Goal: Task Accomplishment & Management: Use online tool/utility

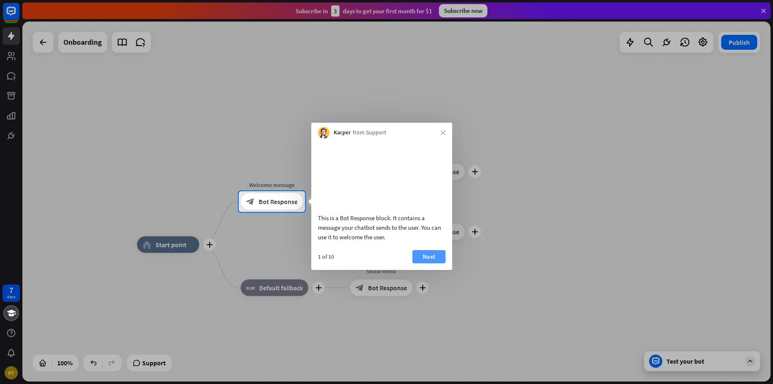
click at [426, 263] on button "Next" at bounding box center [428, 256] width 33 height 13
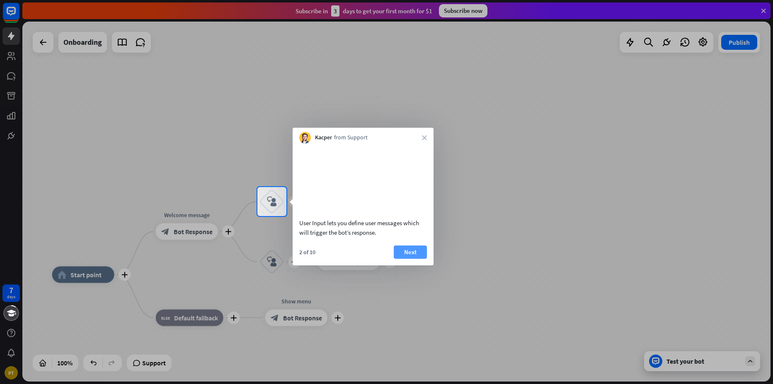
click at [409, 259] on button "Next" at bounding box center [410, 251] width 33 height 13
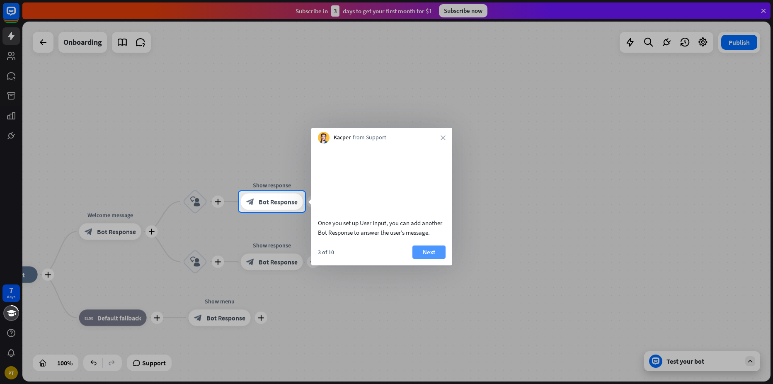
click at [421, 259] on button "Next" at bounding box center [428, 251] width 33 height 13
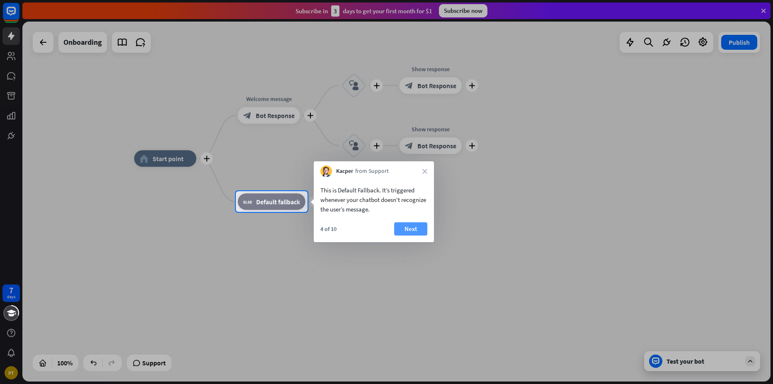
click at [405, 231] on button "Next" at bounding box center [410, 228] width 33 height 13
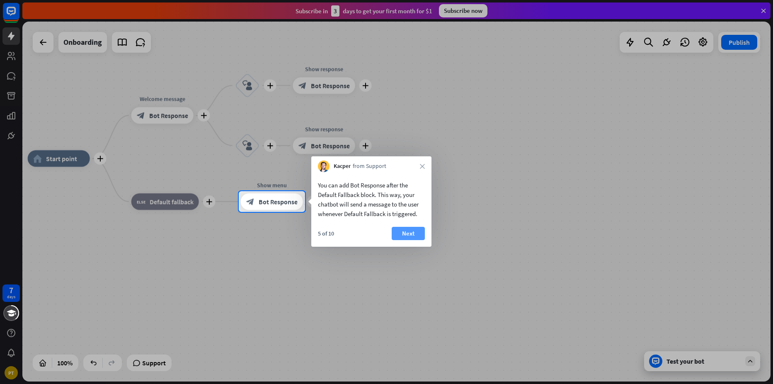
click at [408, 237] on button "Next" at bounding box center [408, 233] width 33 height 13
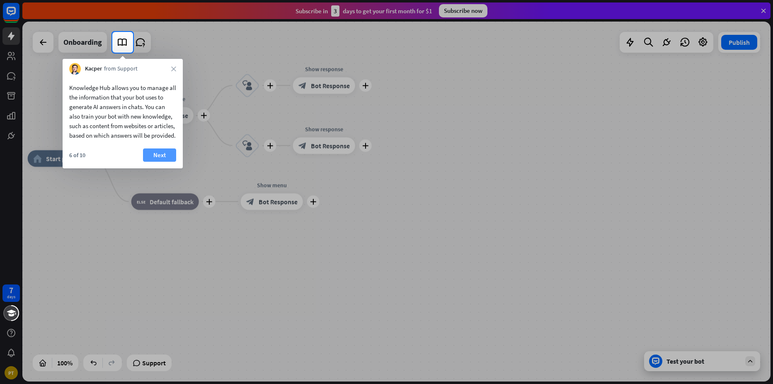
click at [155, 162] on button "Next" at bounding box center [159, 154] width 33 height 13
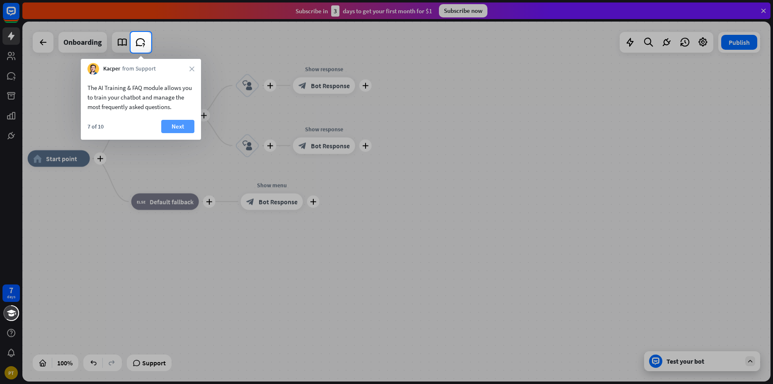
click at [174, 128] on button "Next" at bounding box center [177, 126] width 33 height 13
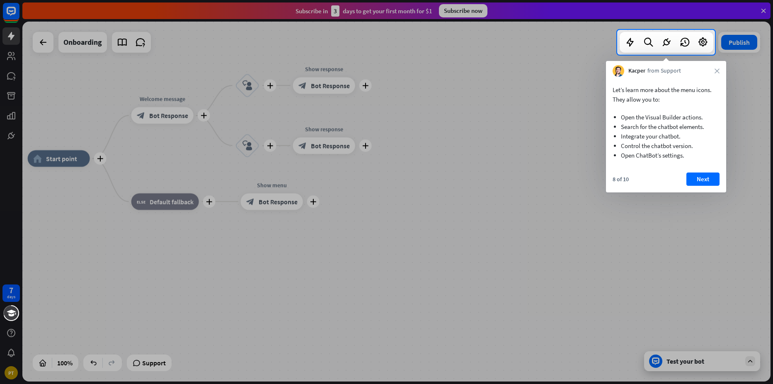
click at [700, 171] on div "Let’s learn more about the menu icons. They allow you to: Open the Visual Build…" at bounding box center [666, 135] width 120 height 116
click at [701, 179] on button "Next" at bounding box center [702, 178] width 33 height 13
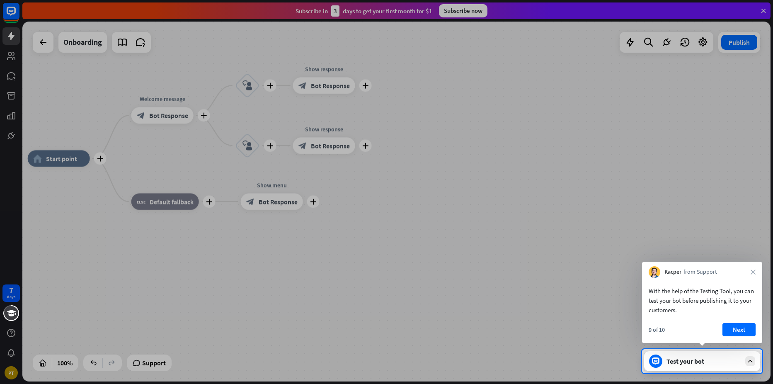
click at [413, 73] on div at bounding box center [386, 174] width 773 height 349
click at [576, 67] on div at bounding box center [386, 174] width 773 height 349
click at [739, 328] on button "Next" at bounding box center [738, 329] width 33 height 13
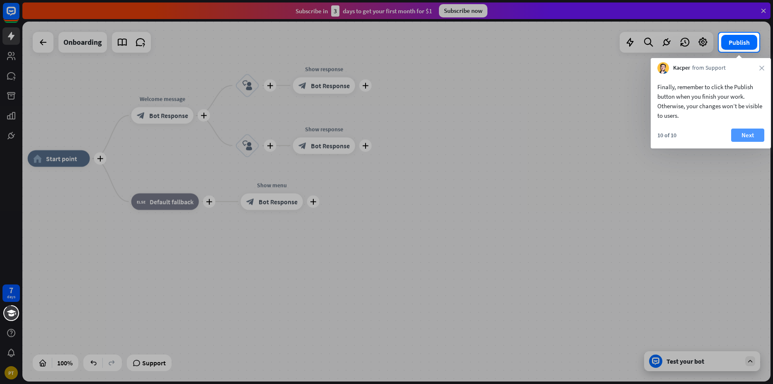
click at [749, 131] on button "Next" at bounding box center [747, 134] width 33 height 13
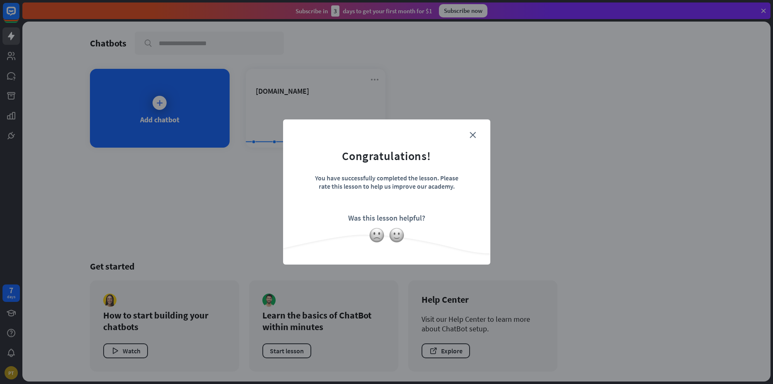
click at [470, 131] on form "Congratulations! You have successfully completed the lesson. Please rate this l…" at bounding box center [386, 179] width 186 height 99
click at [472, 134] on icon "close" at bounding box center [473, 135] width 6 height 6
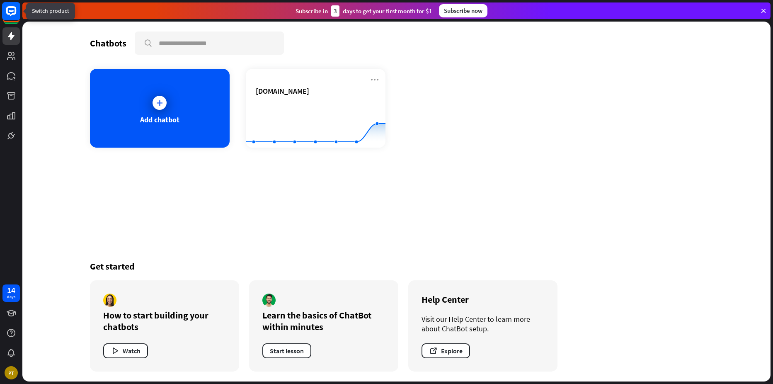
click at [11, 14] on icon at bounding box center [11, 11] width 10 height 10
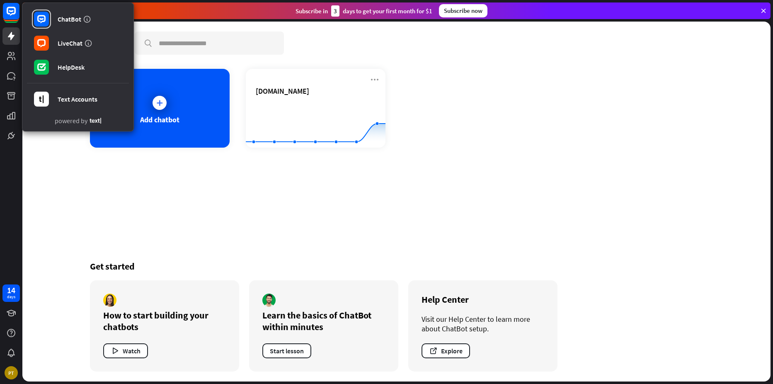
drag, startPoint x: 170, startPoint y: 211, endPoint x: 170, endPoint y: 196, distance: 15.3
click at [171, 211] on div "Chatbots search Add chatbot [DOMAIN_NAME] Created with Highcharts 10.1.0 0 2 4 …" at bounding box center [396, 202] width 663 height 360
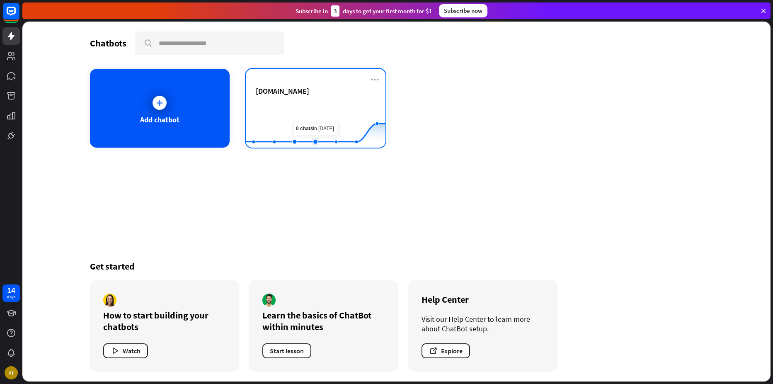
click at [317, 108] on rect at bounding box center [316, 127] width 140 height 52
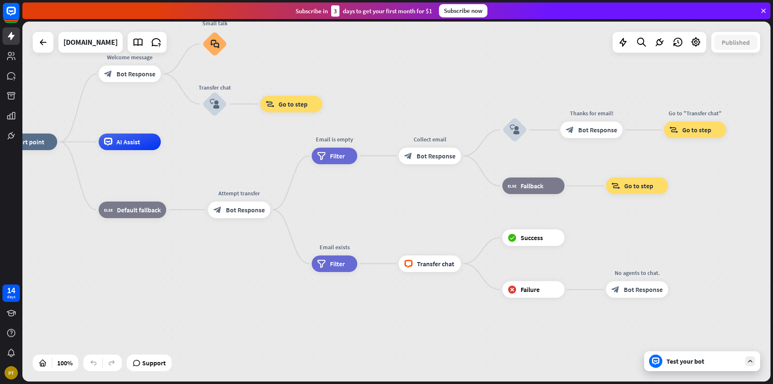
drag, startPoint x: 407, startPoint y: 225, endPoint x: 230, endPoint y: 165, distance: 186.7
click at [230, 165] on div "home_2 Start point Welcome message block_bot_response Bot Response Small talk b…" at bounding box center [369, 322] width 748 height 360
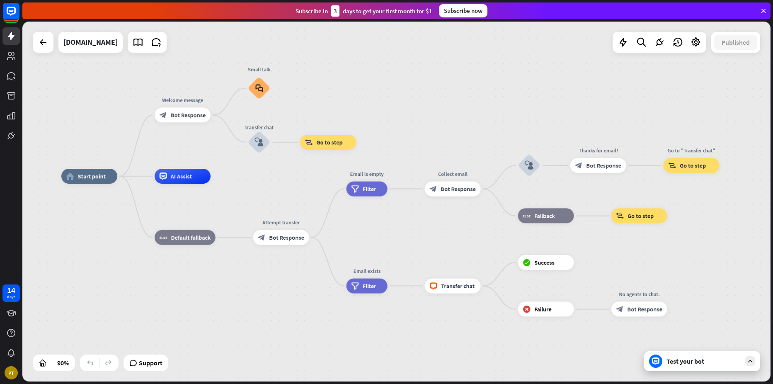
drag, startPoint x: 366, startPoint y: 85, endPoint x: 393, endPoint y: 113, distance: 39.3
click at [393, 113] on div "home_2 Start point Welcome message block_bot_response Bot Response Small talk b…" at bounding box center [396, 202] width 748 height 360
click at [460, 17] on div "Subscribe now" at bounding box center [463, 10] width 48 height 13
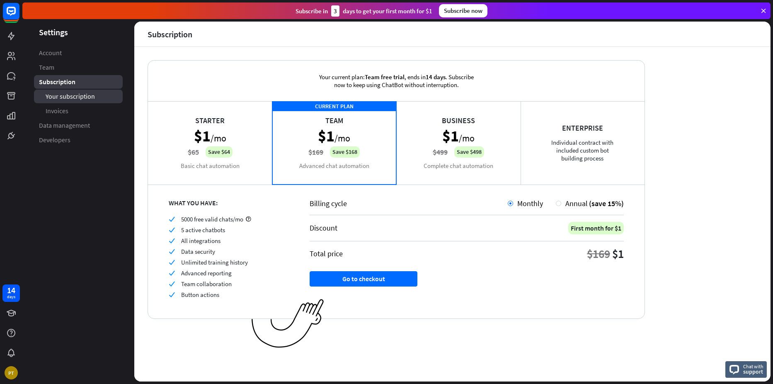
click at [94, 97] on link "Your subscription" at bounding box center [78, 97] width 89 height 14
click at [68, 85] on span "Subscription" at bounding box center [57, 81] width 36 height 9
click at [70, 100] on span "Your subscription" at bounding box center [70, 96] width 49 height 9
click at [63, 111] on span "Invoices" at bounding box center [57, 111] width 23 height 9
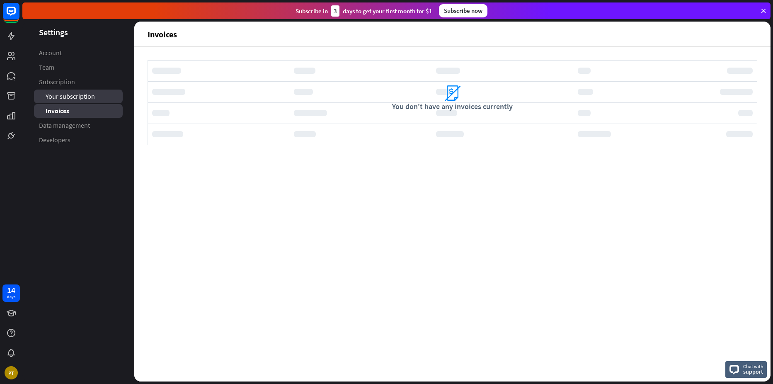
click at [72, 98] on span "Your subscription" at bounding box center [70, 96] width 49 height 9
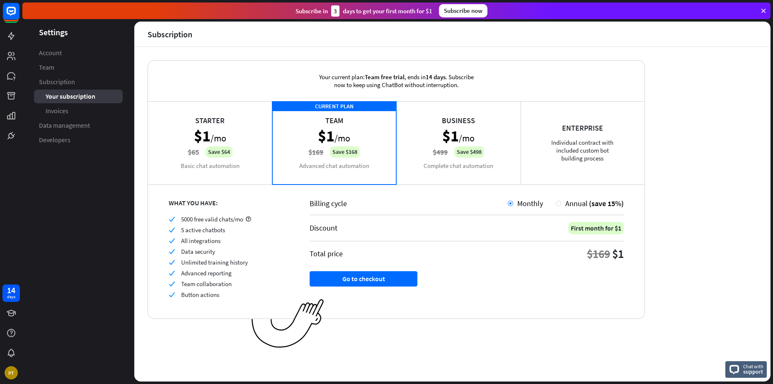
click at [426, 75] on div "Your current plan: Team free trial , ends [DATE] . Subscribe now to keep using …" at bounding box center [396, 81] width 178 height 41
click at [221, 166] on div "Starter $1 /mo $65 Save $64 Basic chat automation" at bounding box center [210, 142] width 124 height 83
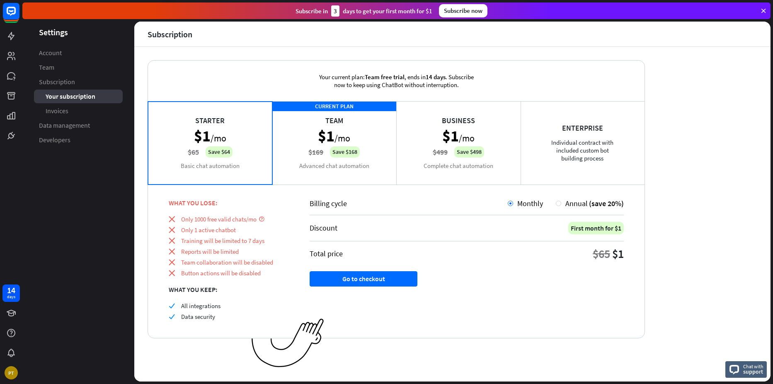
click at [304, 161] on div "CURRENT PLAN Team $1 /mo $169 Save $168 Advanced chat automation" at bounding box center [334, 142] width 124 height 83
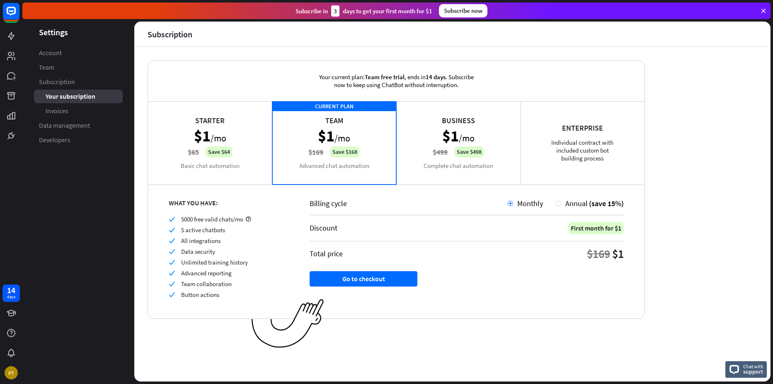
click at [228, 173] on div "Starter $1 /mo $65 Save $64 Basic chat automation" at bounding box center [210, 142] width 124 height 83
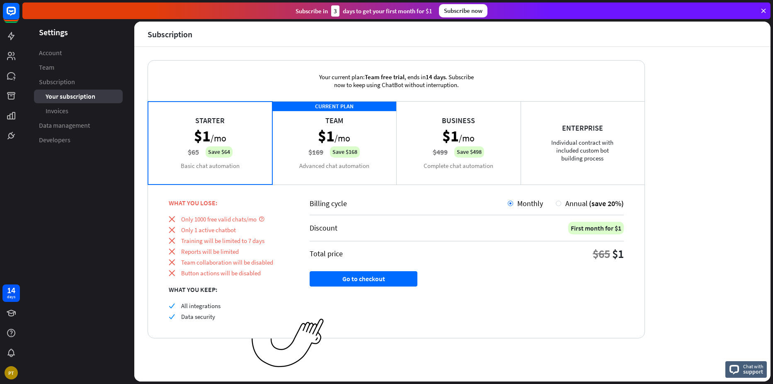
click at [314, 166] on div "CURRENT PLAN Team $1 /mo $169 Save $168 Advanced chat automation" at bounding box center [334, 142] width 124 height 83
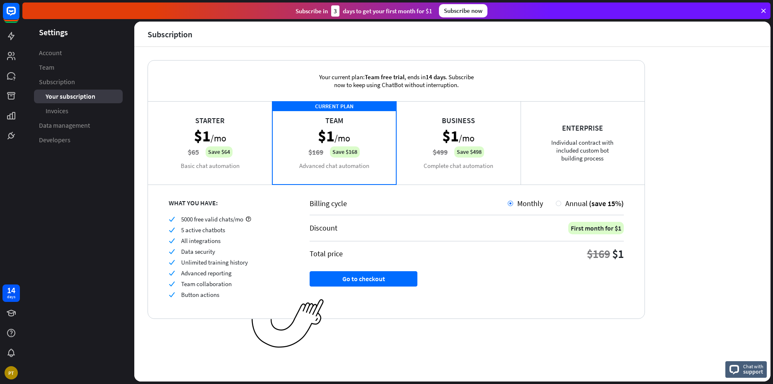
click at [231, 169] on div "Starter $1 /mo $65 Save $64 Basic chat automation" at bounding box center [210, 142] width 124 height 83
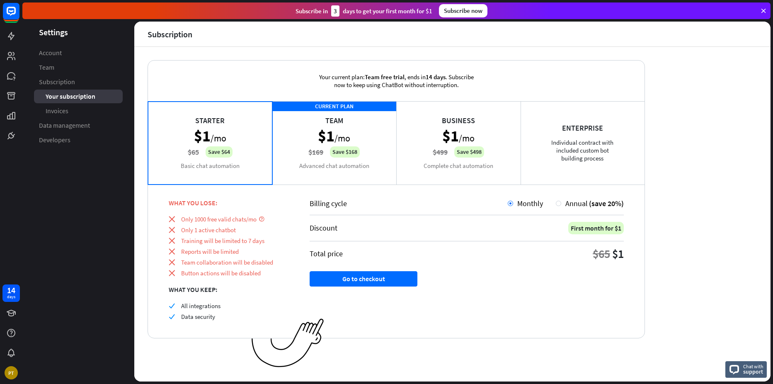
click at [350, 169] on div "CURRENT PLAN Team $1 /mo $169 Save $168 Advanced chat automation" at bounding box center [334, 142] width 124 height 83
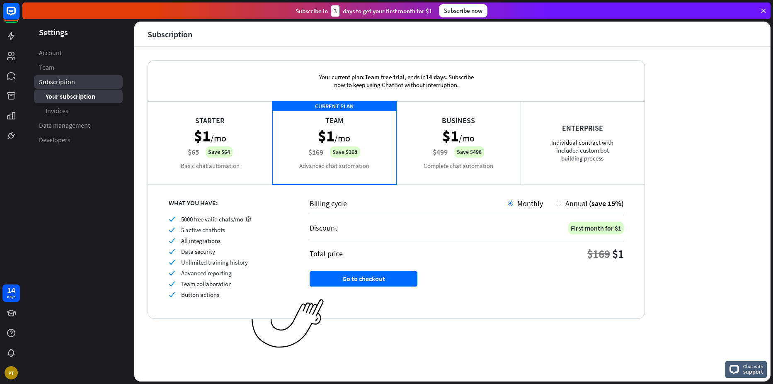
click at [67, 84] on span "Subscription" at bounding box center [57, 81] width 36 height 9
click at [14, 15] on rect at bounding box center [11, 11] width 18 height 18
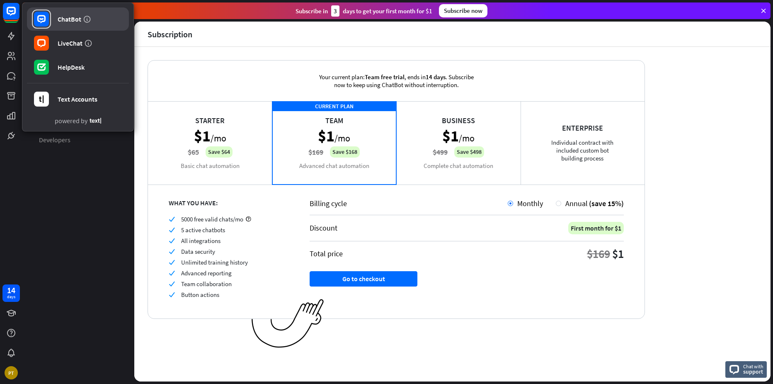
click at [64, 23] on div "ChatBot" at bounding box center [70, 19] width 24 height 8
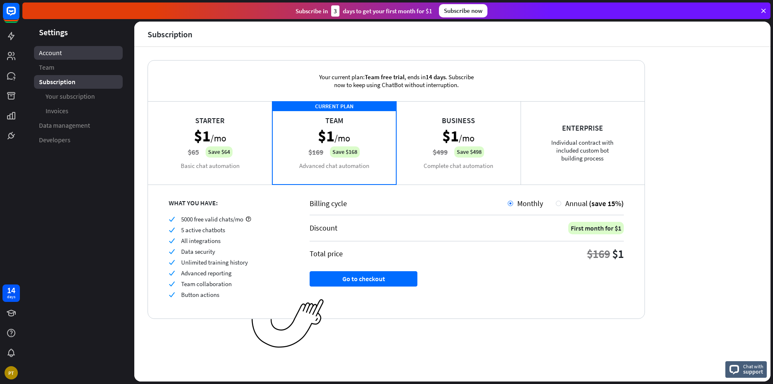
click at [60, 53] on span "Account" at bounding box center [50, 52] width 23 height 9
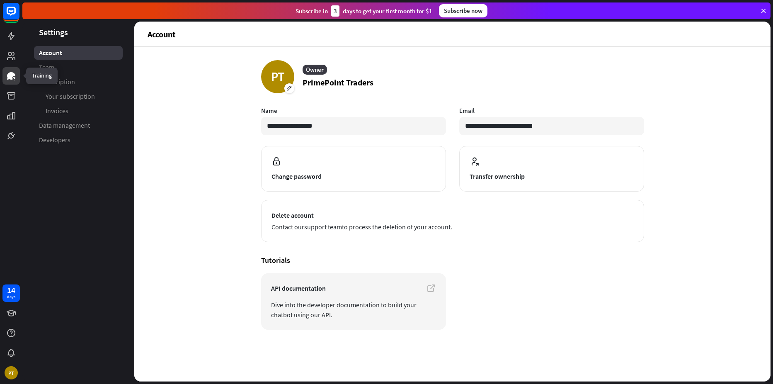
click at [9, 72] on icon at bounding box center [11, 76] width 10 height 10
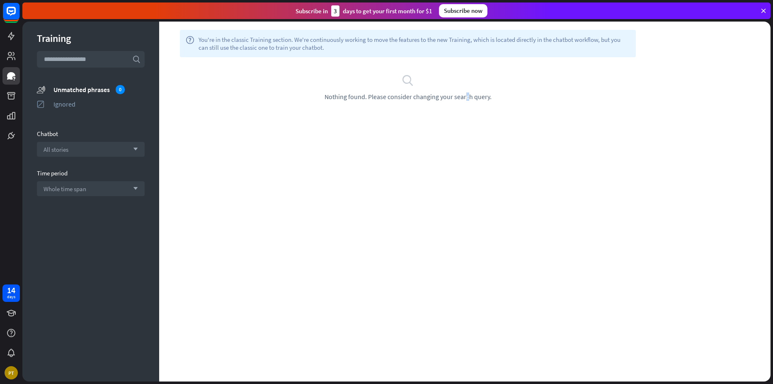
drag, startPoint x: 431, startPoint y: 132, endPoint x: 425, endPoint y: 136, distance: 7.0
click at [426, 136] on div "help You're in the classic Training section. We're continuously working to move…" at bounding box center [464, 202] width 611 height 360
click at [11, 36] on icon at bounding box center [11, 36] width 7 height 8
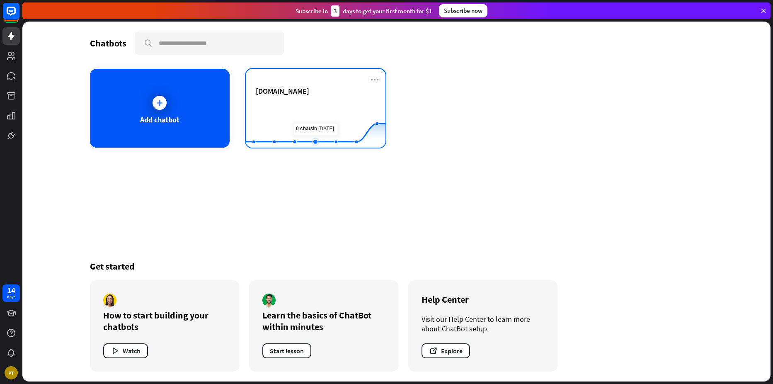
click at [315, 126] on rect at bounding box center [316, 127] width 140 height 52
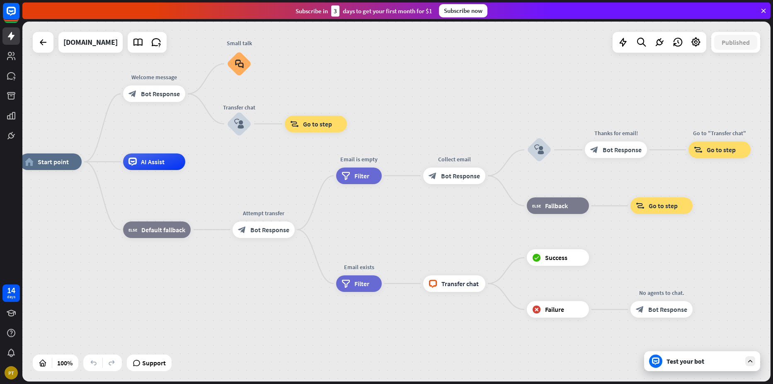
drag, startPoint x: 545, startPoint y: 120, endPoint x: 408, endPoint y: 89, distance: 139.8
click at [408, 89] on div "home_2 Start point Welcome message block_bot_response Bot Response Small talk b…" at bounding box center [396, 202] width 748 height 360
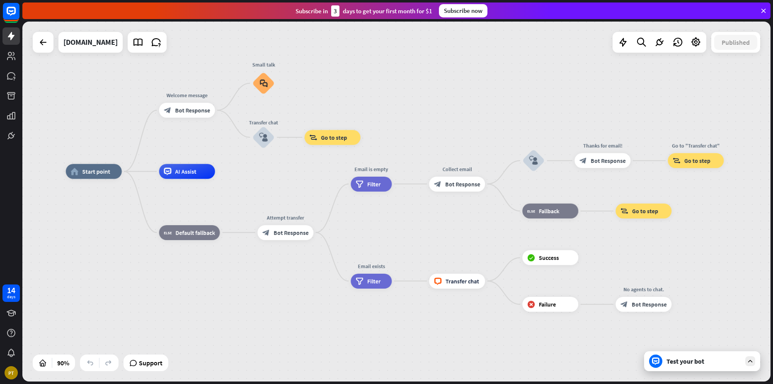
drag, startPoint x: 441, startPoint y: 94, endPoint x: 447, endPoint y: 111, distance: 18.5
click at [447, 111] on div "home_2 Start point Welcome message block_bot_response Bot Response Small talk b…" at bounding box center [396, 202] width 748 height 360
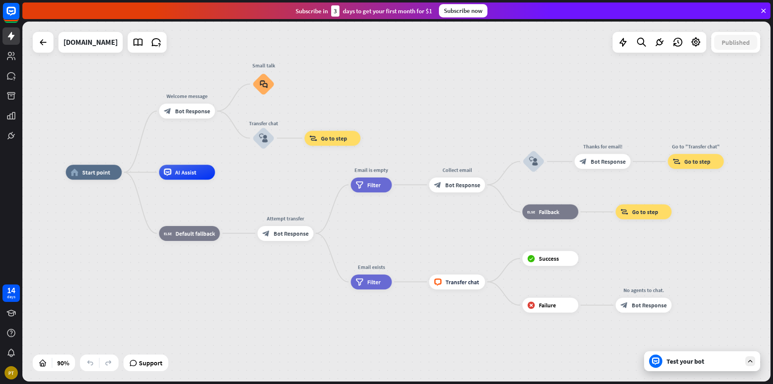
click at [459, 334] on div "home_2 Start point Welcome message block_bot_response Bot Response Small talk b…" at bounding box center [402, 334] width 673 height 324
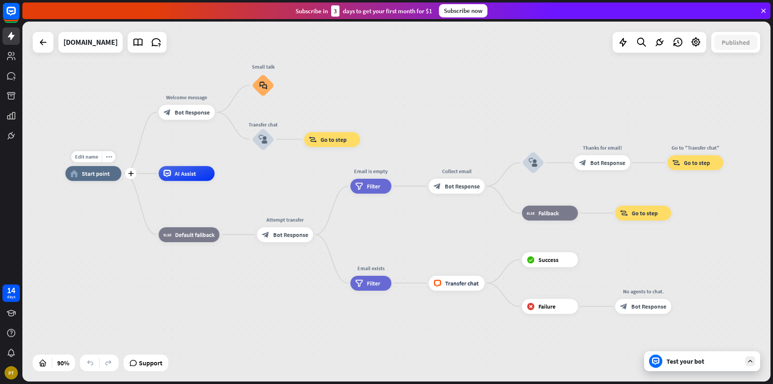
click at [121, 181] on div "Edit name more_horiz plus home_2 Start point" at bounding box center [93, 173] width 56 height 15
click at [132, 174] on icon "plus" at bounding box center [131, 173] width 6 height 5
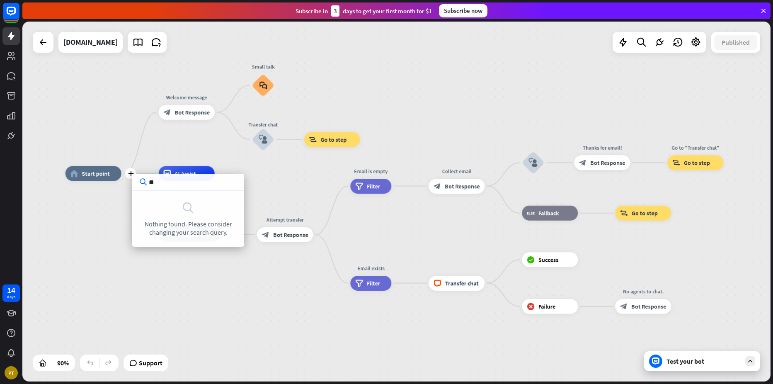
type input "*"
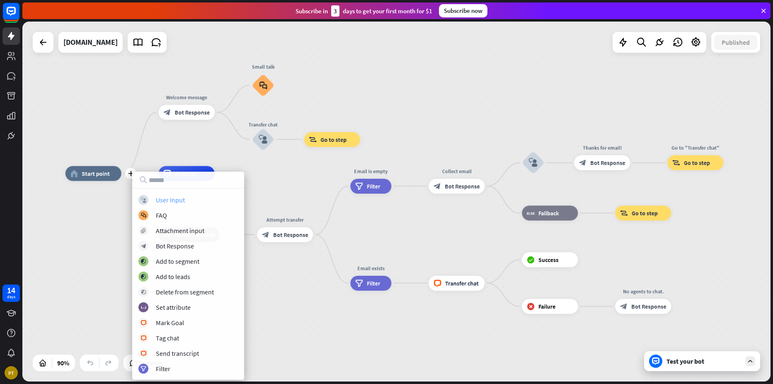
click at [189, 198] on div "block_user_input User Input" at bounding box center [187, 200] width 99 height 10
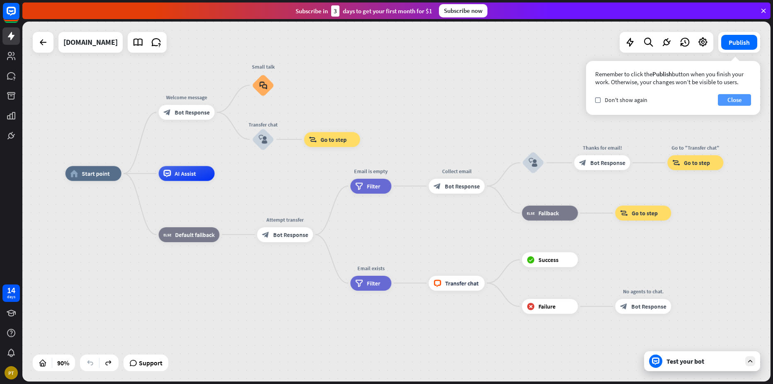
click at [731, 97] on button "Close" at bounding box center [734, 100] width 33 height 12
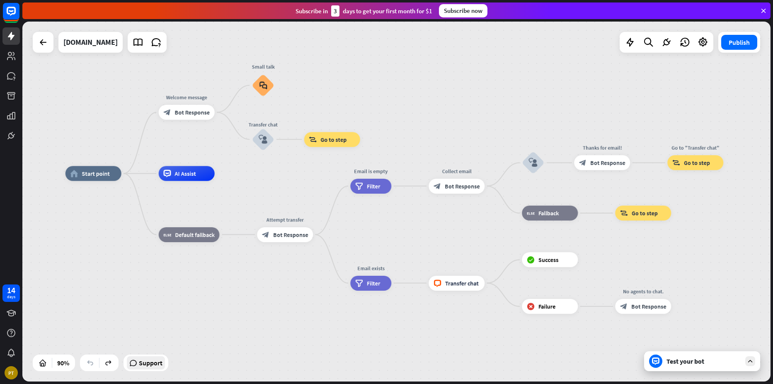
click at [142, 366] on span "Support" at bounding box center [151, 362] width 24 height 13
click at [109, 157] on icon "more_horiz" at bounding box center [109, 157] width 6 height 6
click at [108, 132] on div "home_2 Start point Welcome message block_bot_response Bot Response Small talk b…" at bounding box center [396, 202] width 748 height 360
click at [113, 160] on div "more_horiz" at bounding box center [109, 156] width 14 height 11
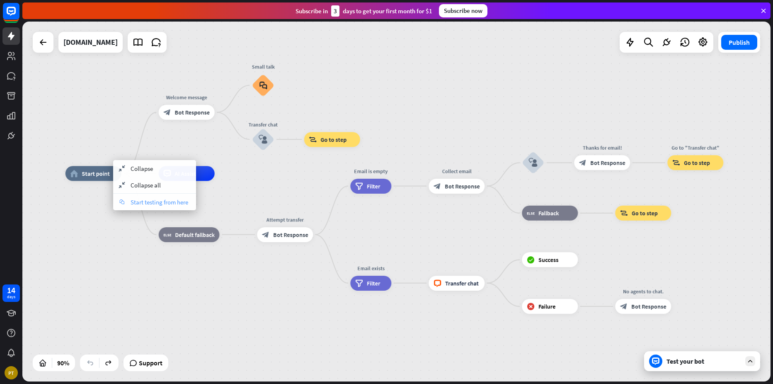
click at [133, 204] on span "Start testing from here" at bounding box center [160, 202] width 58 height 8
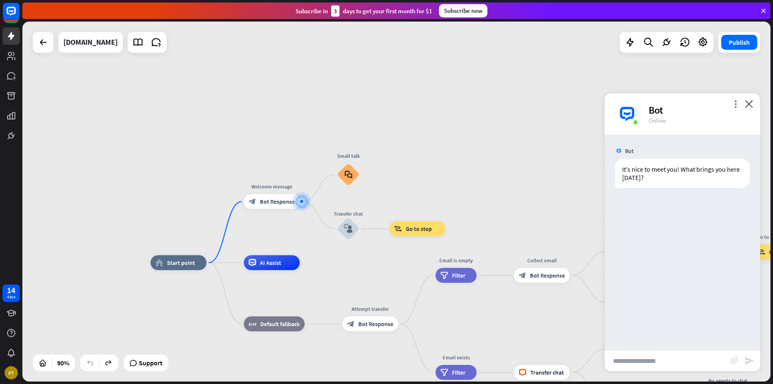
click at [646, 361] on input "text" at bounding box center [668, 360] width 126 height 21
type input "**********"
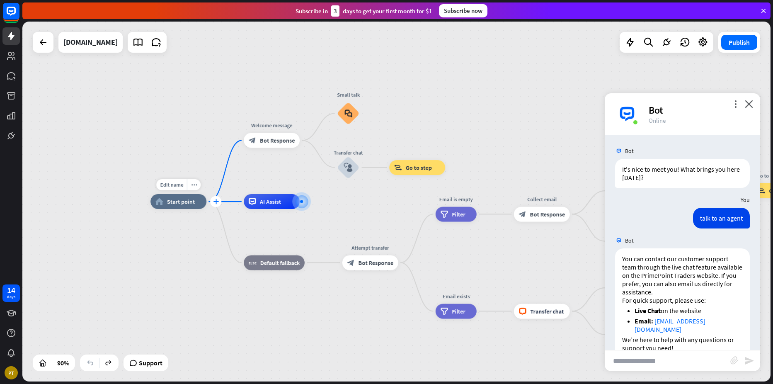
click at [215, 201] on icon "plus" at bounding box center [216, 201] width 6 height 5
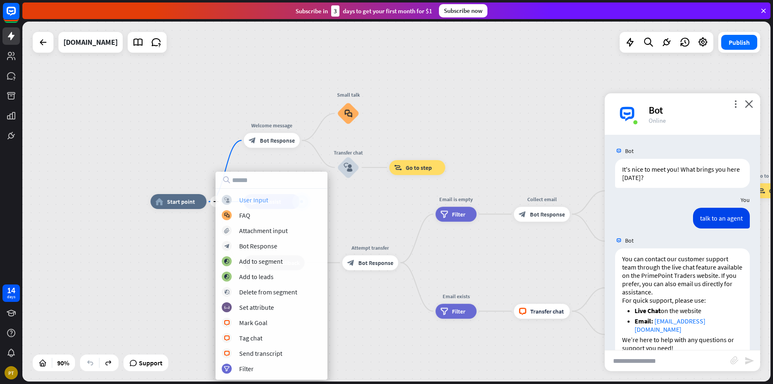
click at [258, 200] on div "User Input" at bounding box center [253, 200] width 29 height 8
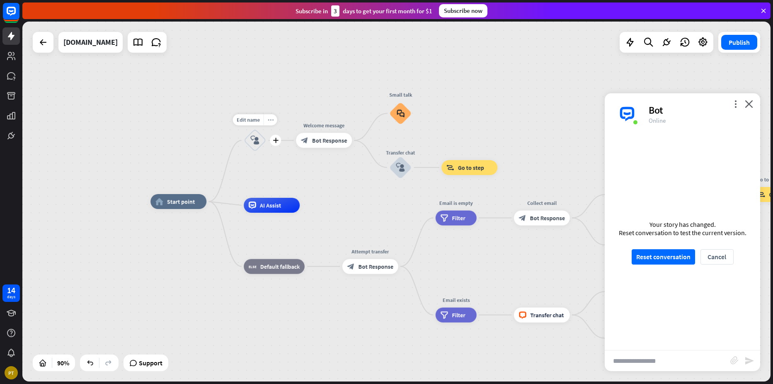
click at [267, 122] on icon "more_horiz" at bounding box center [270, 120] width 6 height 6
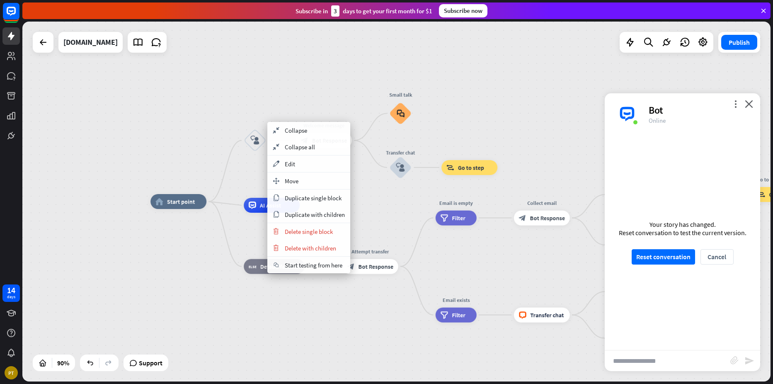
click at [268, 100] on div "home_2 Start point block_user_input Welcome message block_bot_response Bot Resp…" at bounding box center [396, 202] width 748 height 360
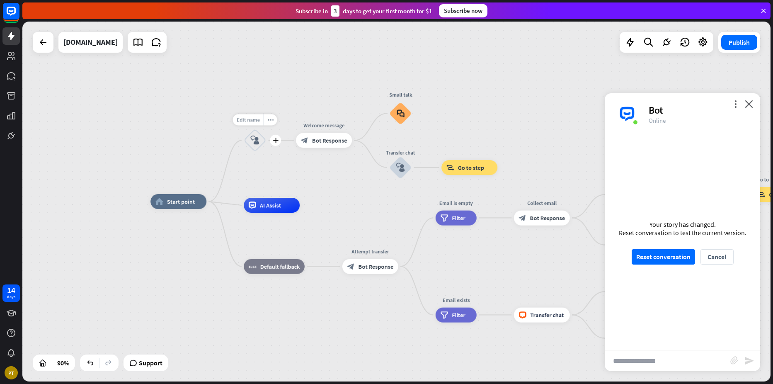
click at [251, 122] on span "Edit name" at bounding box center [248, 119] width 23 height 7
click at [292, 110] on div "home_2 Start point block_user_input Welcome message block_bot_response Bot Resp…" at bounding box center [396, 202] width 748 height 360
click at [271, 124] on div "more_horiz" at bounding box center [270, 119] width 14 height 11
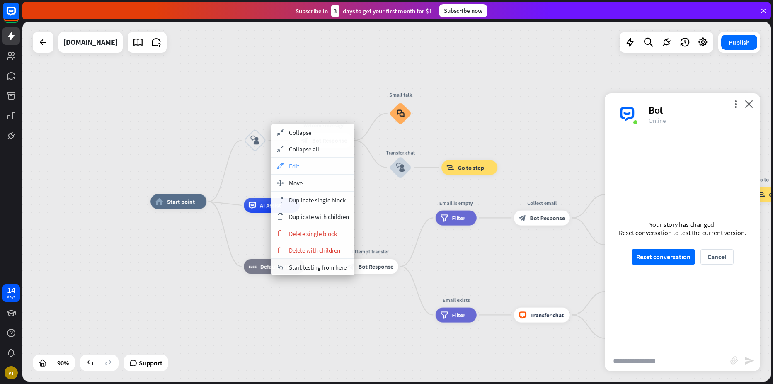
click at [302, 165] on div "appearance Edit" at bounding box center [312, 165] width 83 height 17
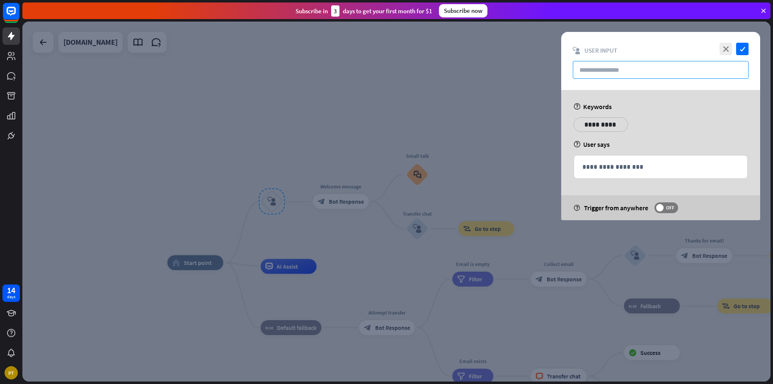
click at [637, 70] on input "text" at bounding box center [661, 70] width 176 height 18
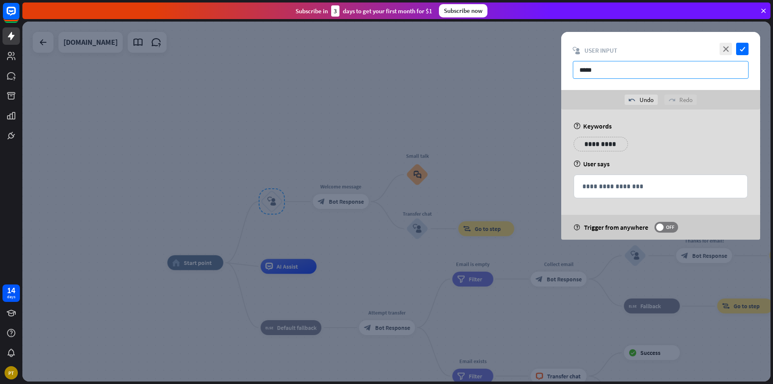
drag, startPoint x: 617, startPoint y: 64, endPoint x: 549, endPoint y: 63, distance: 67.1
click at [549, 63] on div "**********" at bounding box center [396, 202] width 748 height 360
type input "**********"
click at [599, 188] on p "**********" at bounding box center [660, 186] width 157 height 10
click at [525, 149] on div at bounding box center [396, 202] width 748 height 360
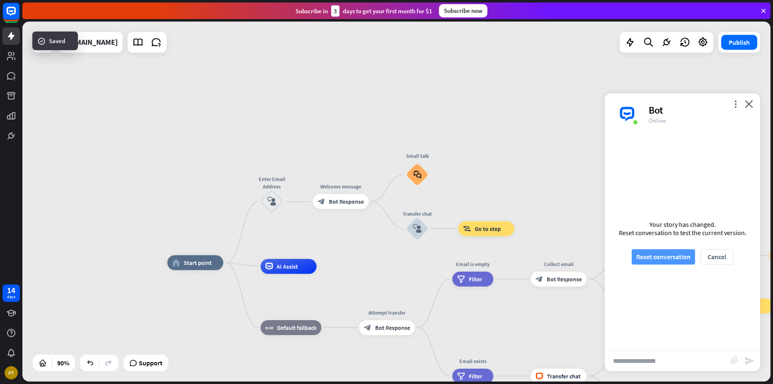
click at [687, 256] on button "Reset conversation" at bounding box center [663, 256] width 63 height 15
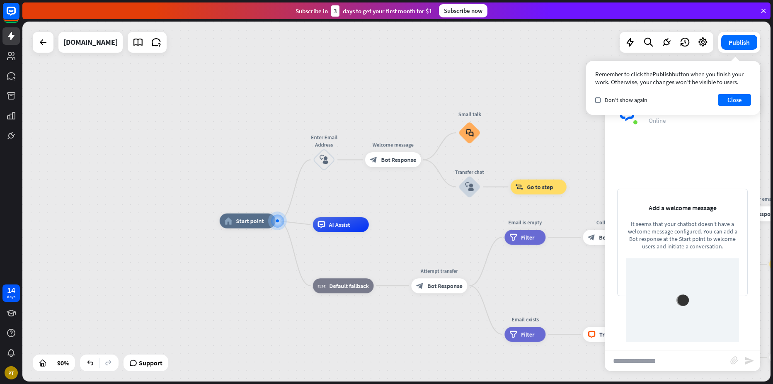
click at [651, 363] on input "text" at bounding box center [668, 360] width 126 height 21
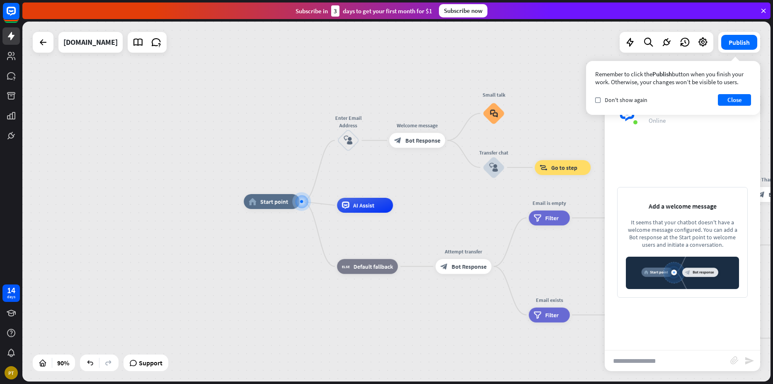
click at [643, 361] on input "text" at bounding box center [668, 360] width 126 height 21
type input "*****"
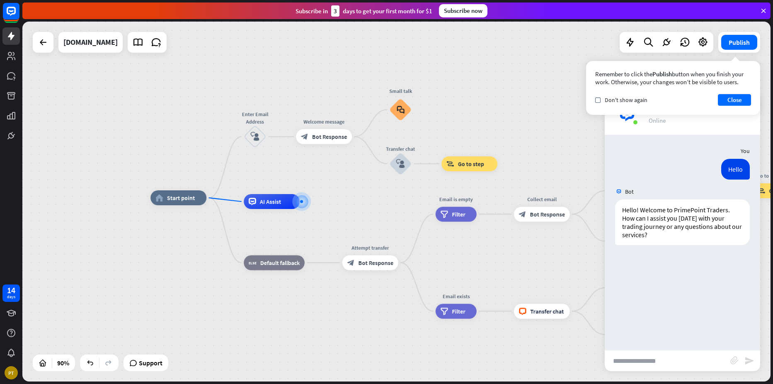
click at [663, 364] on input "text" at bounding box center [668, 360] width 126 height 21
type input "**********"
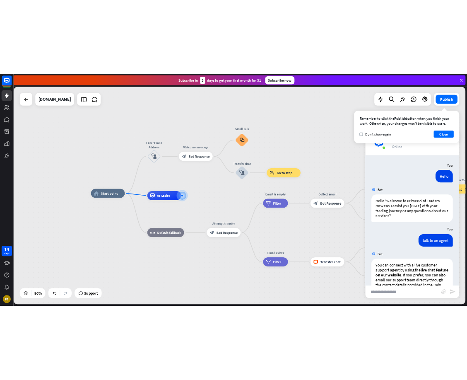
scroll to position [55, 0]
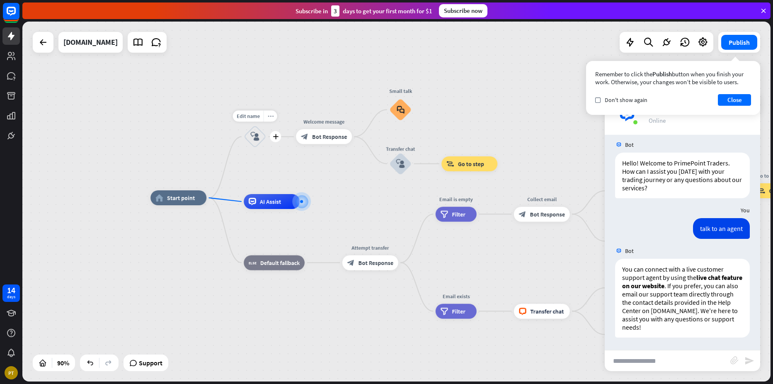
click at [270, 113] on div "more_horiz" at bounding box center [270, 116] width 14 height 11
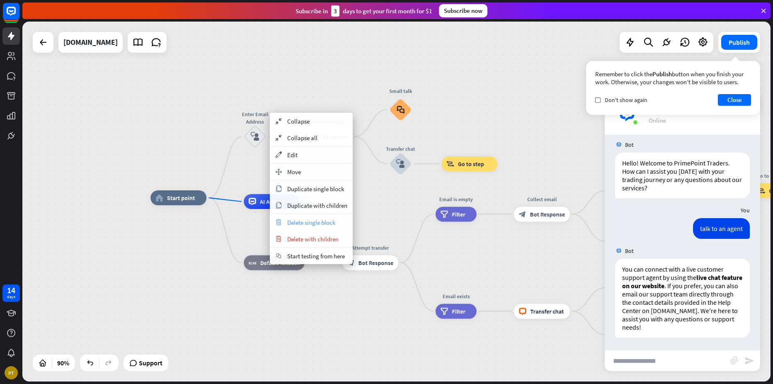
click at [319, 227] on div "trash Delete single block" at bounding box center [311, 222] width 83 height 17
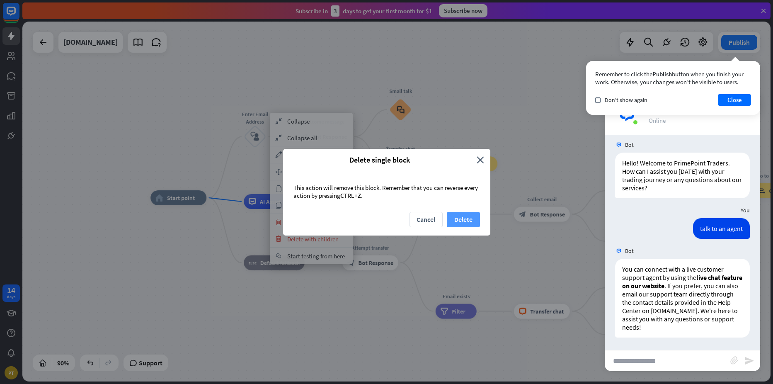
click at [457, 216] on button "Delete" at bounding box center [463, 219] width 33 height 15
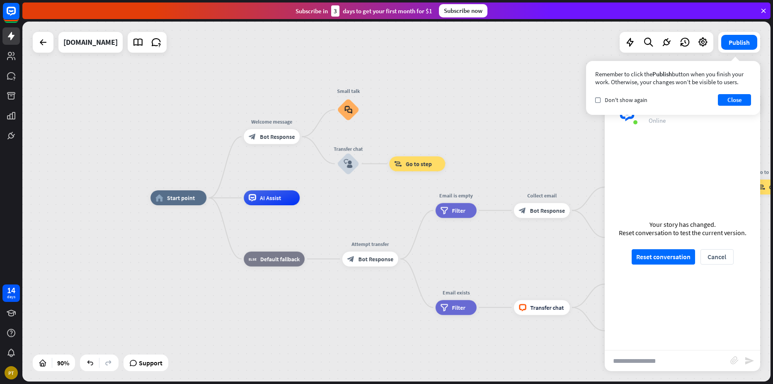
click at [473, 89] on div "home_2 Start point Welcome message block_bot_response Bot Response Small talk b…" at bounding box center [396, 202] width 748 height 360
click at [78, 156] on div "home_2 Start point Welcome message block_bot_response Bot Response Small talk b…" at bounding box center [396, 202] width 748 height 360
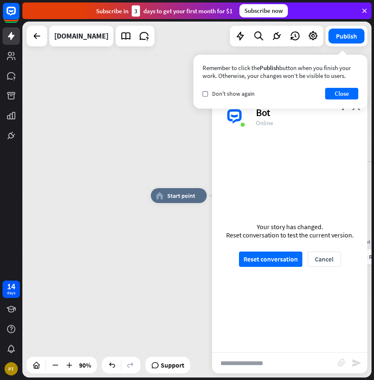
click at [165, 231] on div "home_2 Start point Welcome message block_bot_response Bot Response Small talk b…" at bounding box center [308, 356] width 315 height 320
click at [342, 86] on div "Remember to click the Publish button when you finish your work. Otherwise, your…" at bounding box center [281, 82] width 174 height 54
click at [344, 90] on button "Close" at bounding box center [341, 94] width 33 height 12
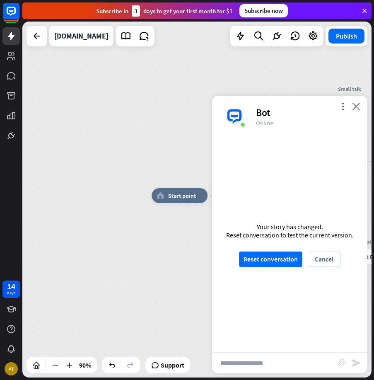
click at [356, 108] on icon "close" at bounding box center [356, 106] width 8 height 8
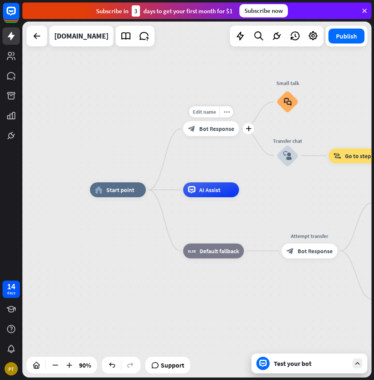
drag, startPoint x: 281, startPoint y: 156, endPoint x: 215, endPoint y: 151, distance: 66.9
click at [215, 136] on div "Edit name more_horiz plus Welcome message block_bot_response Bot Response" at bounding box center [211, 128] width 56 height 15
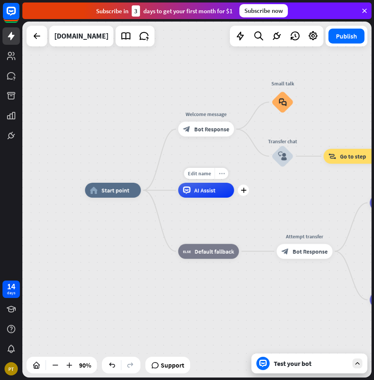
click at [224, 177] on div "more_horiz" at bounding box center [222, 173] width 14 height 11
click at [208, 192] on span "AI Assist" at bounding box center [204, 189] width 21 height 7
click at [248, 192] on div "plus" at bounding box center [243, 190] width 11 height 11
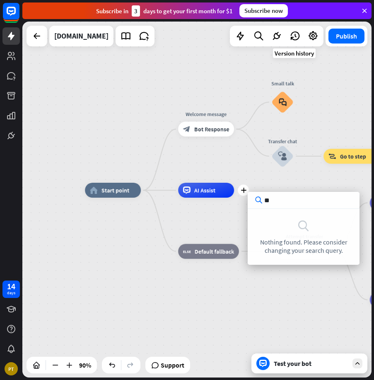
type input "*"
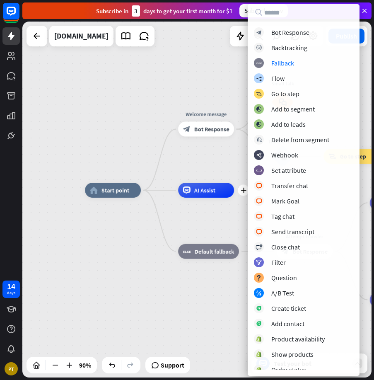
click at [160, 91] on div "home_2 Start point Welcome message block_bot_response Bot Response Small talk b…" at bounding box center [196, 200] width 349 height 356
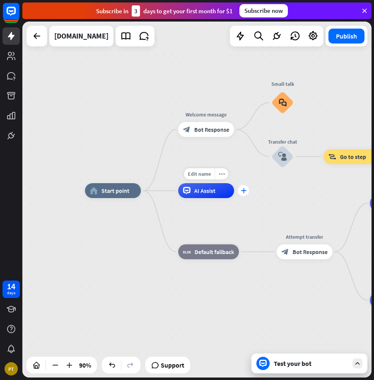
click at [241, 188] on icon "plus" at bounding box center [244, 190] width 6 height 5
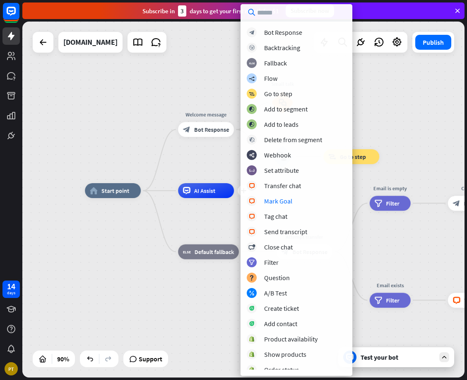
click at [391, 118] on div "home_2 Start point Welcome message block_bot_response Bot Response Small talk b…" at bounding box center [243, 200] width 443 height 356
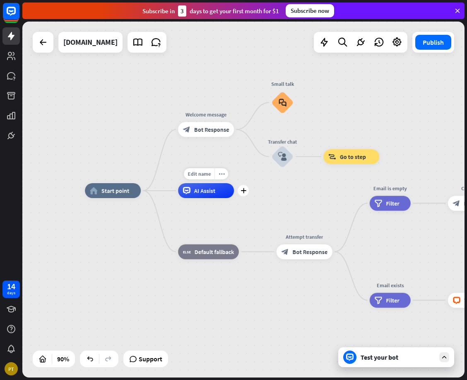
click at [234, 196] on div "Edit name more_horiz plus AI Assist" at bounding box center [206, 190] width 56 height 15
click at [243, 194] on div "plus" at bounding box center [243, 190] width 11 height 11
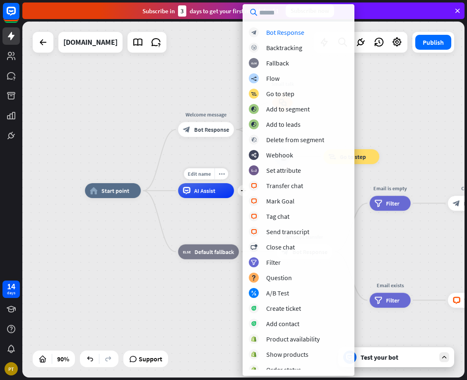
click at [228, 198] on div "Edit name more_horiz plus AI Assist" at bounding box center [206, 190] width 56 height 15
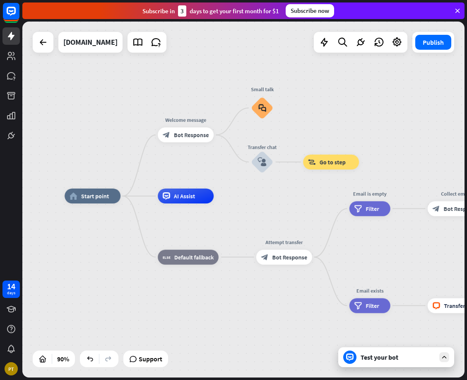
drag, startPoint x: 229, startPoint y: 221, endPoint x: 176, endPoint y: 236, distance: 54.8
click at [176, 236] on div "home_2 Start point Welcome message block_bot_response Bot Response Small talk b…" at bounding box center [264, 356] width 398 height 320
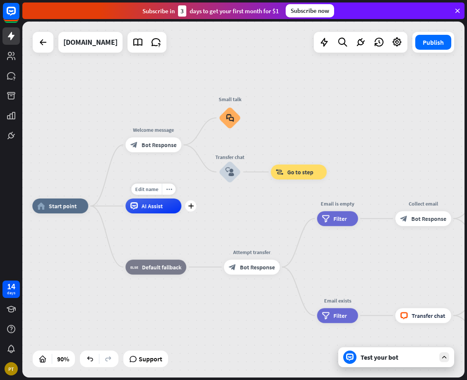
click at [192, 211] on div "plus" at bounding box center [190, 206] width 11 height 11
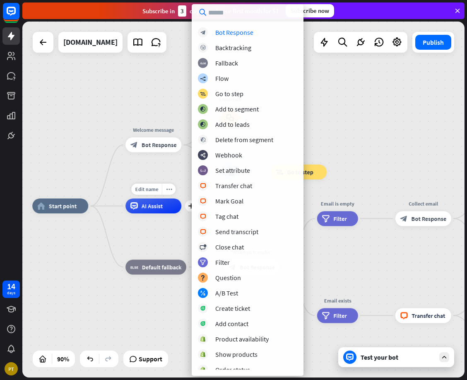
click at [180, 235] on div "home_2 Start point Welcome message block_bot_response Bot Response Small talk b…" at bounding box center [231, 366] width 398 height 320
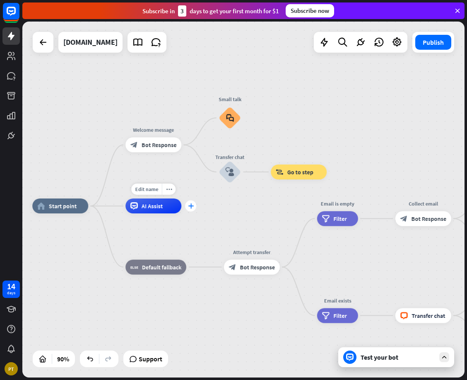
click at [189, 208] on icon "plus" at bounding box center [191, 205] width 6 height 5
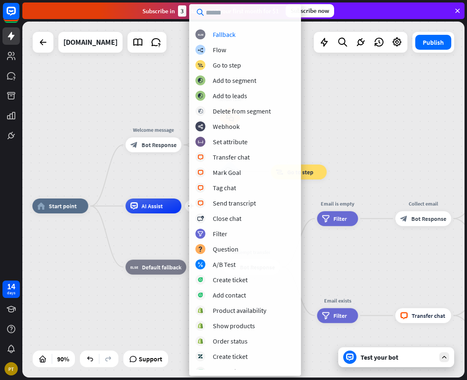
scroll to position [0, 0]
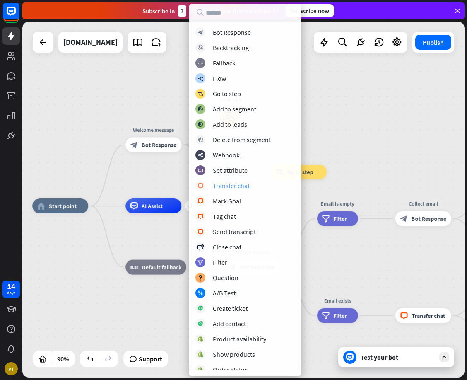
click at [238, 185] on div "Transfer chat" at bounding box center [231, 186] width 37 height 8
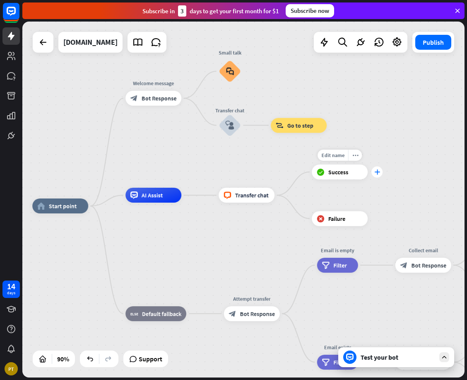
click at [376, 174] on icon "plus" at bounding box center [378, 171] width 6 height 5
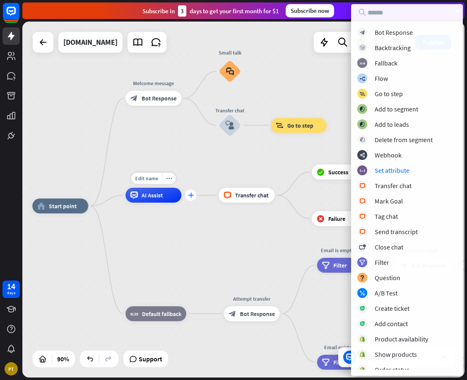
click at [194, 197] on div "plus" at bounding box center [190, 195] width 11 height 11
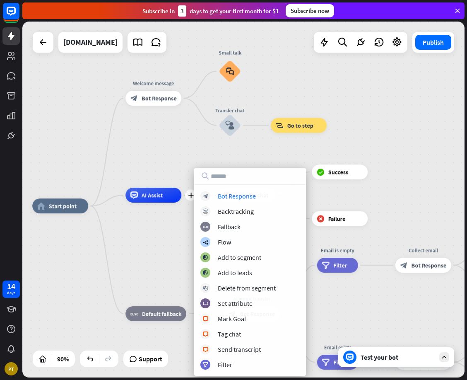
click at [227, 174] on input "text" at bounding box center [250, 176] width 112 height 17
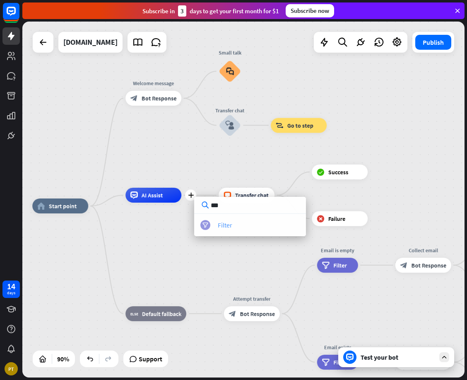
type input "***"
click at [223, 222] on div "Filter" at bounding box center [225, 225] width 15 height 8
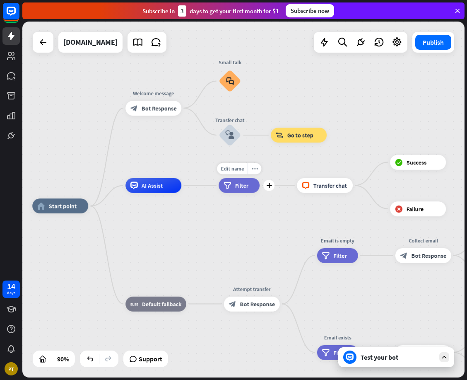
click at [243, 189] on span "Filter" at bounding box center [241, 185] width 13 height 7
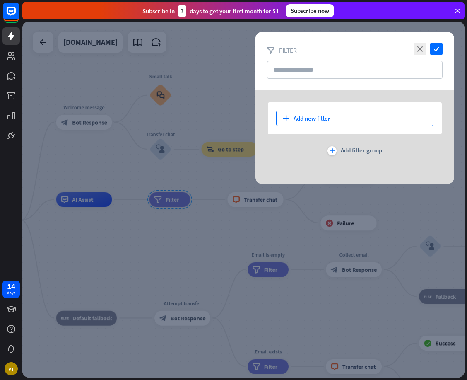
click at [373, 118] on div "plus Add new filter" at bounding box center [354, 118] width 157 height 15
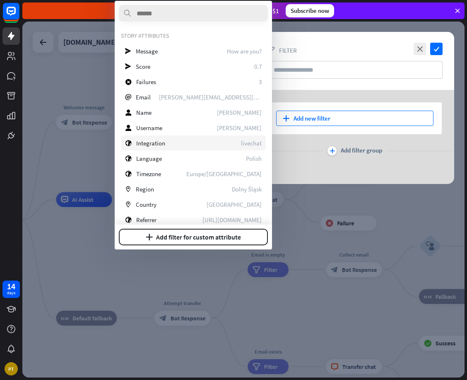
scroll to position [116, 0]
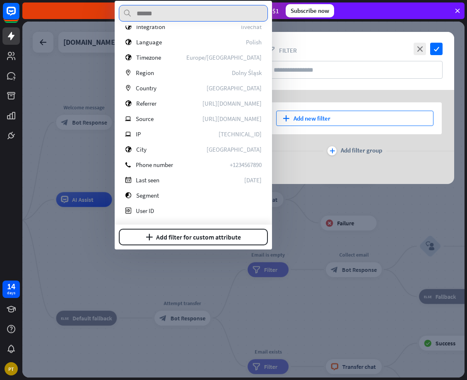
click at [158, 6] on input "text" at bounding box center [193, 13] width 149 height 17
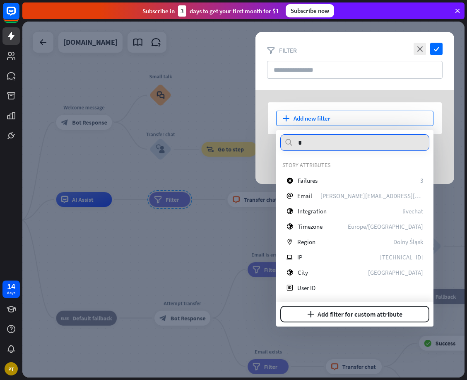
scroll to position [0, 0]
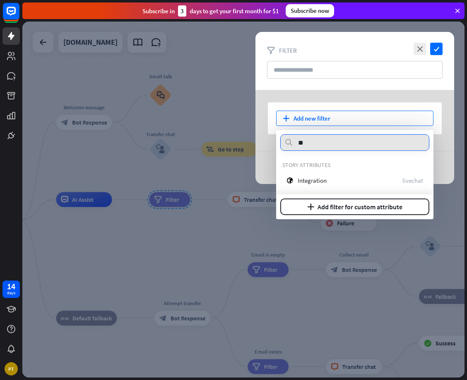
type input "*"
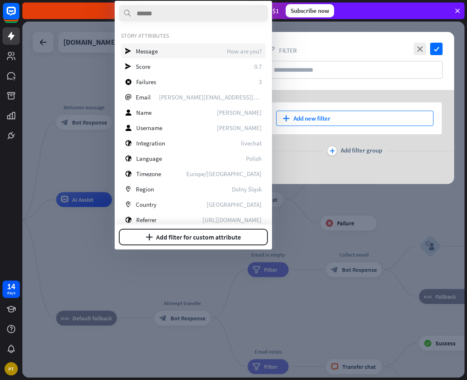
click at [214, 51] on div "send Message How are you?" at bounding box center [193, 51] width 145 height 15
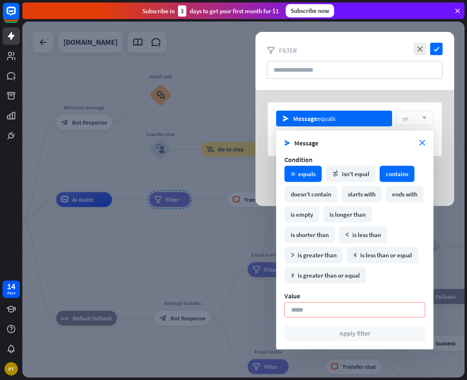
click at [408, 175] on div "contains" at bounding box center [397, 174] width 35 height 16
click at [332, 313] on input at bounding box center [355, 309] width 141 height 15
paste input "**********"
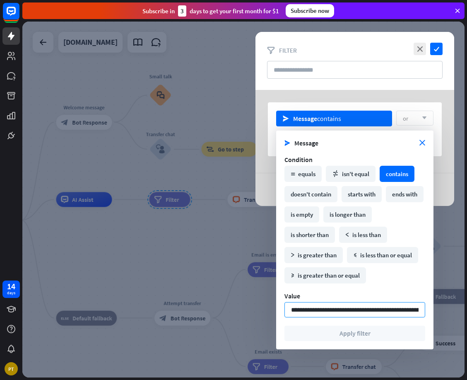
scroll to position [0, 119]
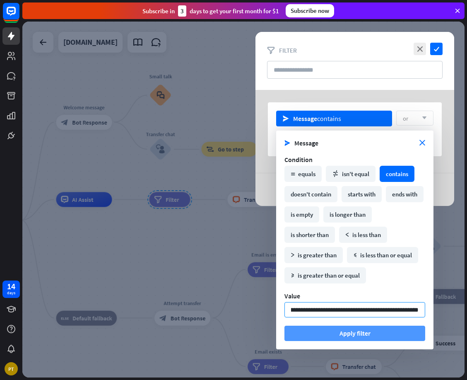
type input "**********"
click at [347, 337] on button "Apply filter" at bounding box center [355, 333] width 141 height 15
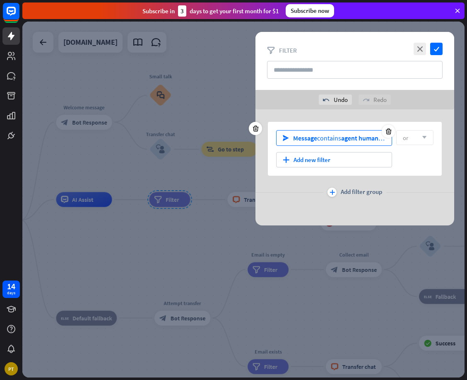
click at [367, 139] on span "agent human real person live agent talk to someone representative operator help…" at bounding box center [476, 138] width 270 height 8
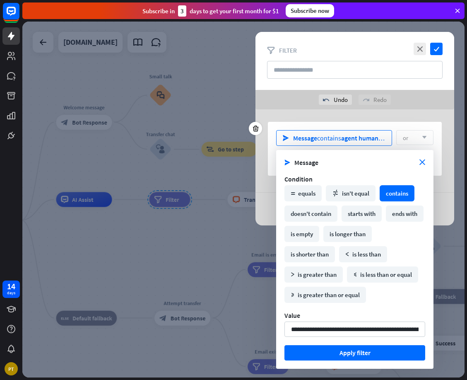
scroll to position [0, 119]
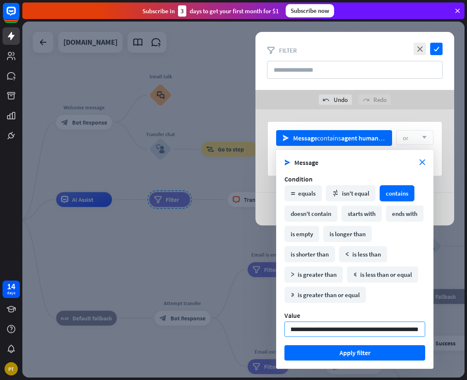
click at [354, 332] on input "**********" at bounding box center [355, 329] width 141 height 15
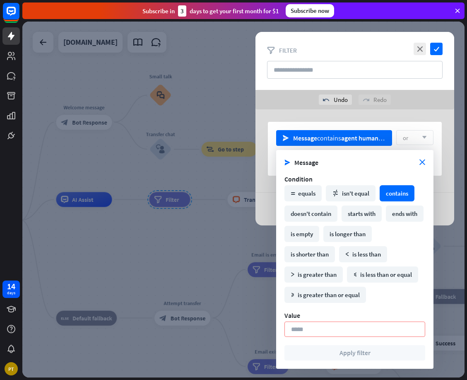
scroll to position [0, 0]
click at [418, 163] on span "Message" at bounding box center [357, 162] width 125 height 8
click at [420, 162] on icon "close" at bounding box center [423, 163] width 6 height 6
type input "**********"
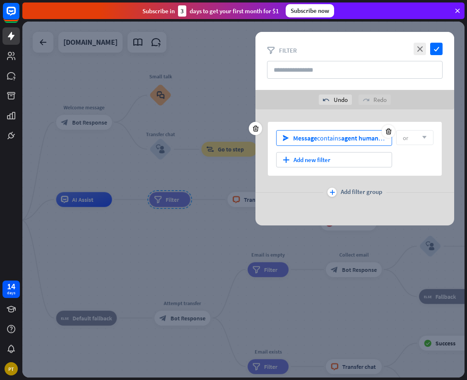
click at [381, 138] on span "agent human real person live agent talk to someone representative operator help…" at bounding box center [476, 138] width 270 height 8
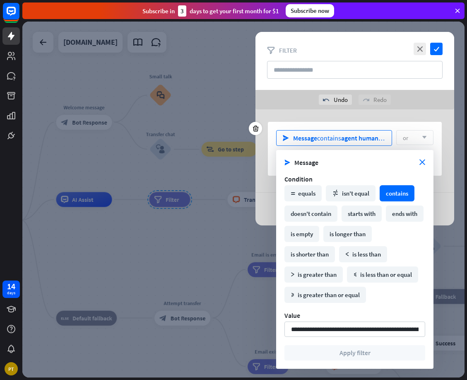
scroll to position [0, 119]
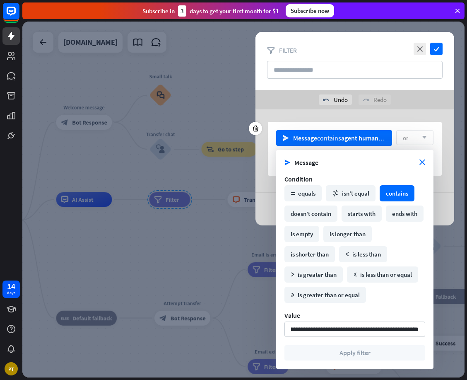
click at [410, 148] on div "send Message contains agent human real person live agent talk to someone repres…" at bounding box center [355, 149] width 174 height 54
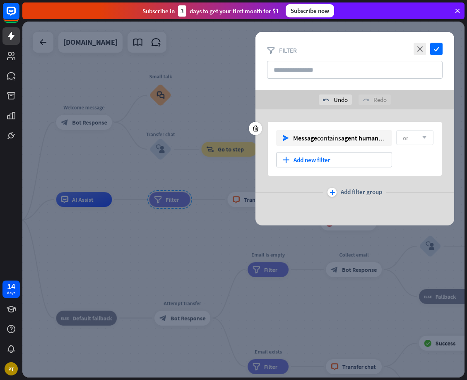
click at [414, 136] on div "or arrow_down" at bounding box center [415, 137] width 37 height 15
click at [334, 191] on icon "plus" at bounding box center [332, 192] width 5 height 5
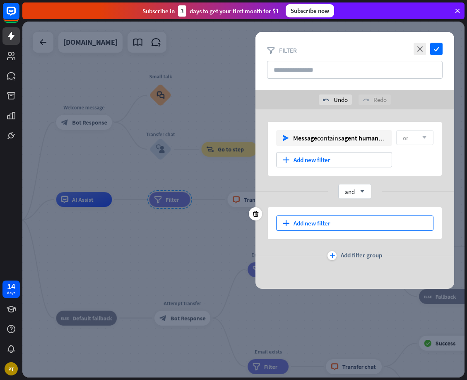
click at [327, 225] on div "plus Add new filter" at bounding box center [354, 222] width 157 height 15
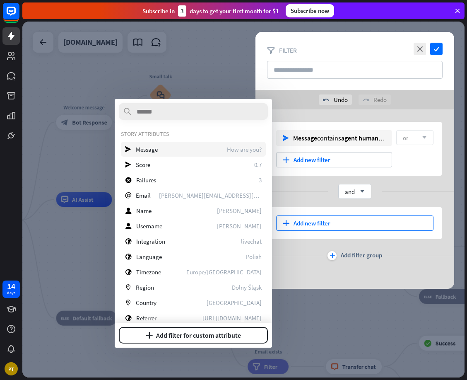
click at [192, 149] on div "send Message How are you?" at bounding box center [193, 149] width 145 height 15
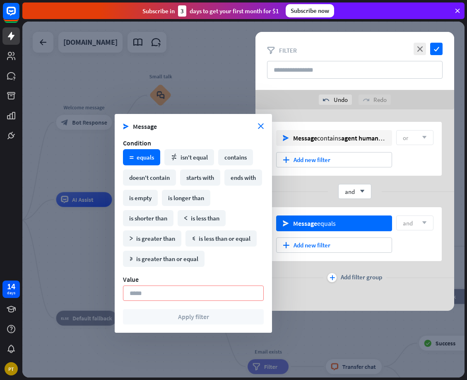
click at [392, 189] on div "and arrow_down" at bounding box center [355, 191] width 199 height 15
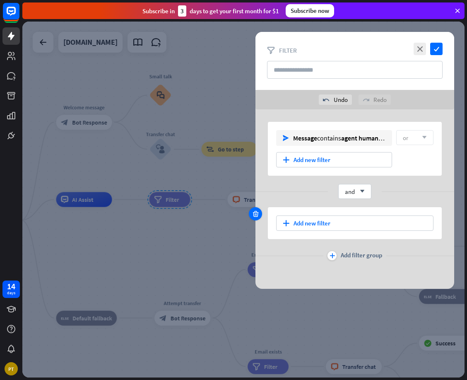
click at [258, 213] on icon at bounding box center [256, 213] width 8 height 7
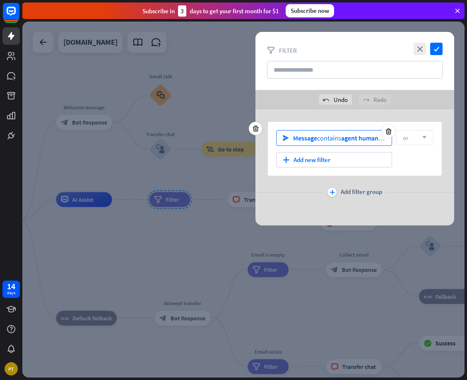
click at [359, 141] on span "agent human real person live agent talk to someone representative operator help…" at bounding box center [476, 138] width 270 height 8
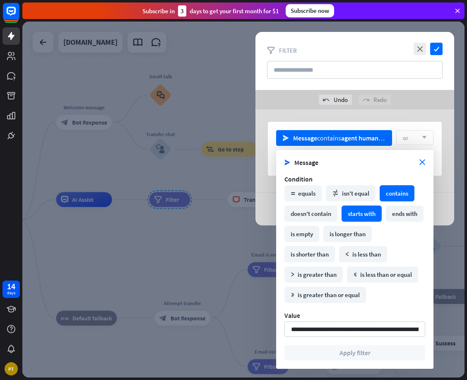
scroll to position [0, 119]
drag, startPoint x: 305, startPoint y: 330, endPoint x: 416, endPoint y: 334, distance: 111.1
click at [417, 334] on input "**********" at bounding box center [355, 329] width 141 height 15
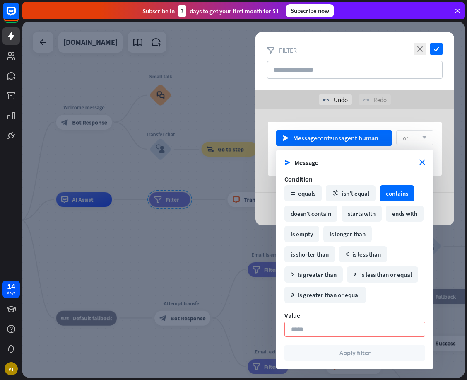
scroll to position [0, 0]
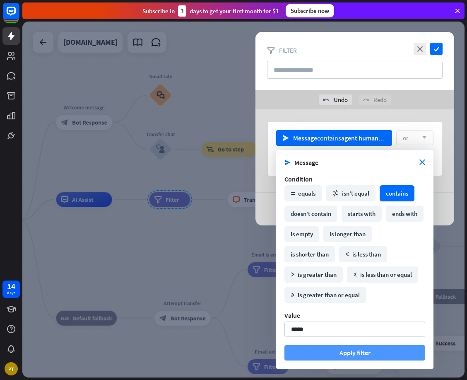
type input "*****"
click at [347, 349] on button "Apply filter" at bounding box center [355, 352] width 141 height 15
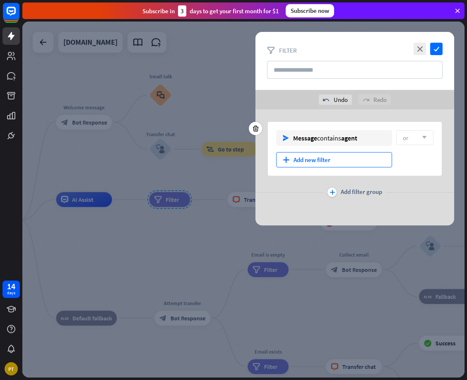
click at [349, 160] on div "plus Add new filter" at bounding box center [334, 159] width 116 height 15
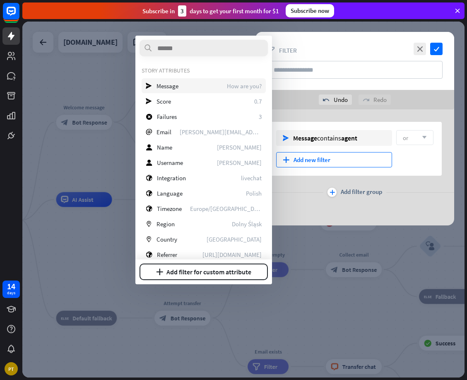
click at [202, 87] on div "send Message How are you?" at bounding box center [204, 85] width 124 height 15
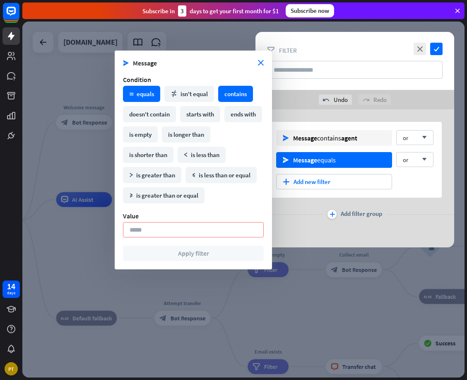
click at [233, 90] on div "contains" at bounding box center [235, 94] width 35 height 16
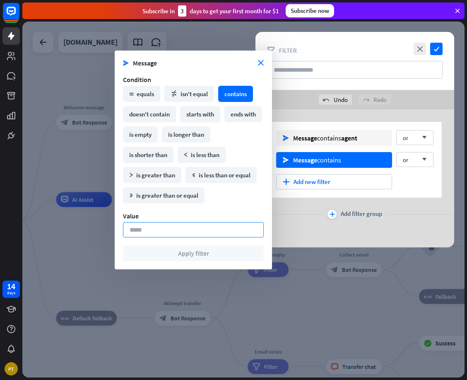
click at [196, 230] on input at bounding box center [193, 229] width 141 height 15
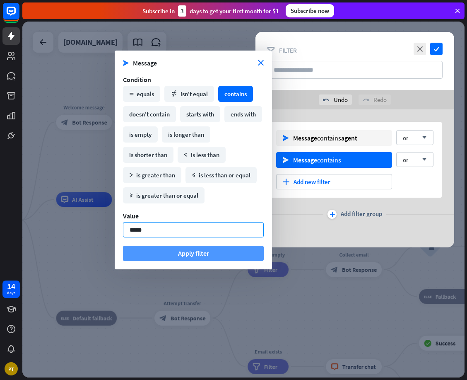
type input "*****"
click at [177, 252] on button "Apply filter" at bounding box center [193, 253] width 141 height 15
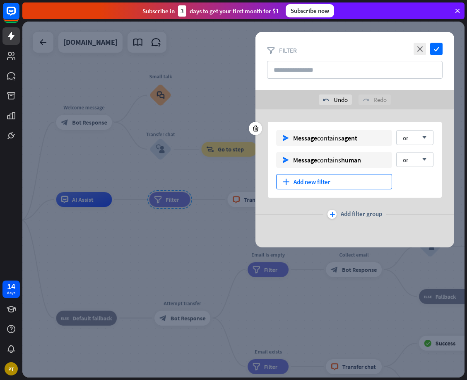
click at [332, 180] on div "plus Add new filter" at bounding box center [334, 181] width 116 height 15
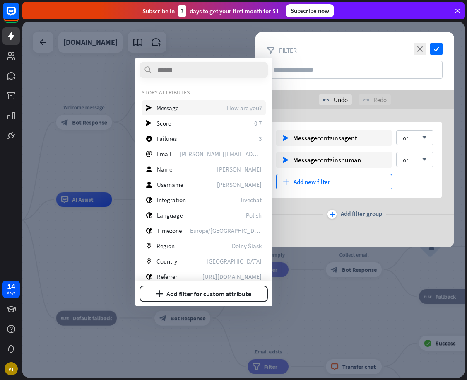
click at [212, 105] on div "send Message How are you?" at bounding box center [204, 107] width 124 height 15
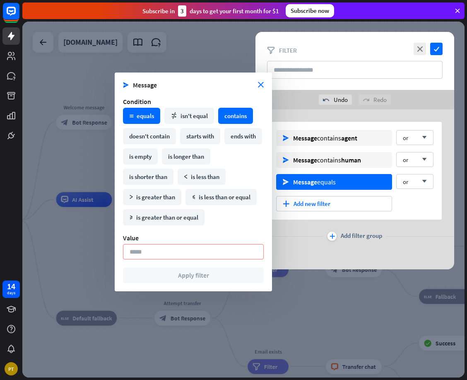
click at [231, 116] on div "contains" at bounding box center [235, 116] width 35 height 16
click at [199, 261] on form "send Message close Condition math_equal equals math_not_equal isn't equal conta…" at bounding box center [193, 182] width 141 height 202
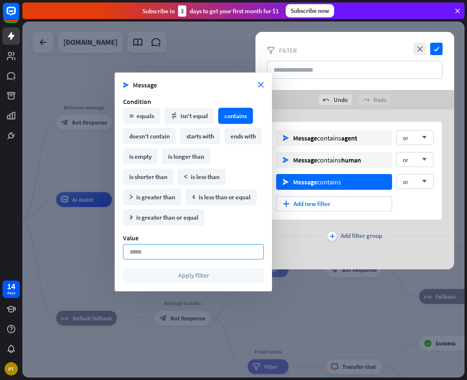
click at [198, 248] on input at bounding box center [193, 251] width 141 height 15
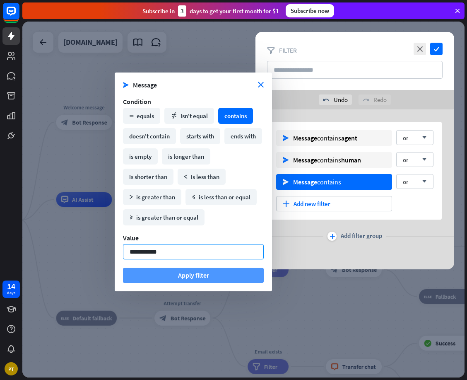
type input "**********"
click at [190, 274] on button "Apply filter" at bounding box center [193, 275] width 141 height 15
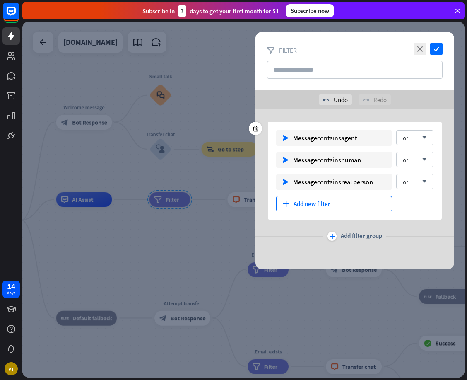
click at [301, 203] on div "plus Add new filter" at bounding box center [334, 203] width 116 height 15
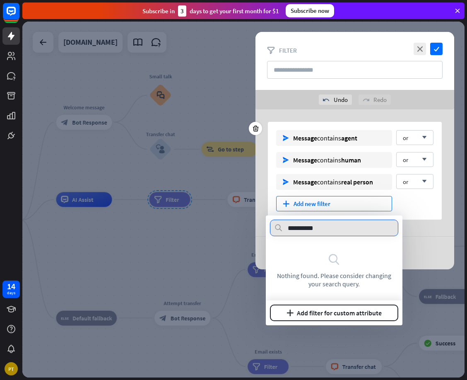
type input "**********"
click at [362, 201] on div "plus Add new filter" at bounding box center [334, 203] width 116 height 15
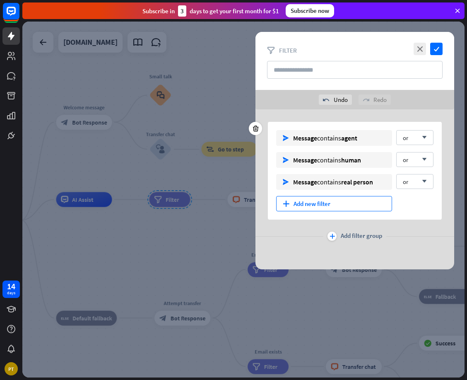
click at [356, 202] on div "plus Add new filter" at bounding box center [334, 203] width 116 height 15
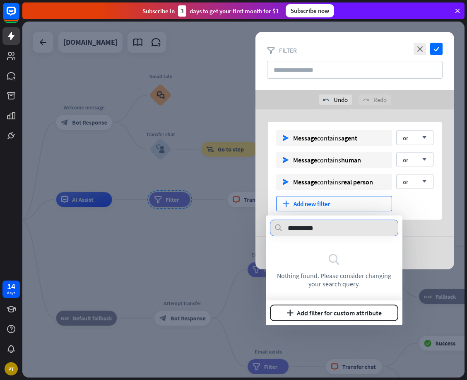
drag, startPoint x: 323, startPoint y: 229, endPoint x: 235, endPoint y: 220, distance: 89.2
click at [225, 221] on body "14 days PT close Product Help First steps Get started with ChatBot Help Center …" at bounding box center [233, 190] width 467 height 380
type input "*"
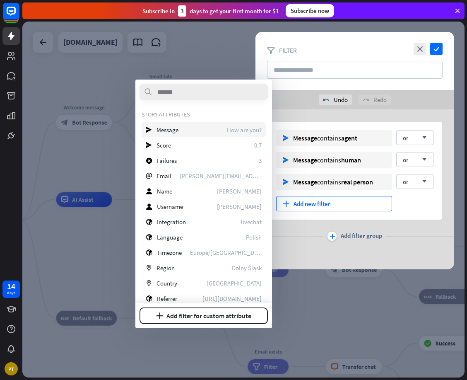
click at [162, 130] on span "Message" at bounding box center [168, 130] width 22 height 8
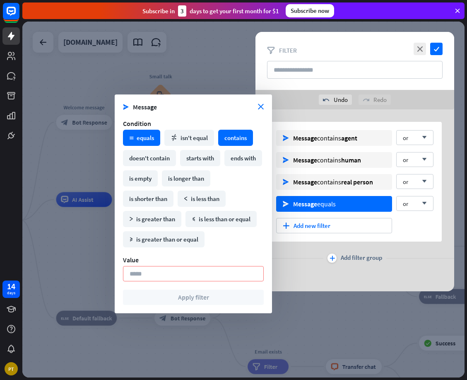
click at [235, 133] on div "contains" at bounding box center [235, 138] width 35 height 16
click at [198, 270] on input at bounding box center [193, 273] width 141 height 15
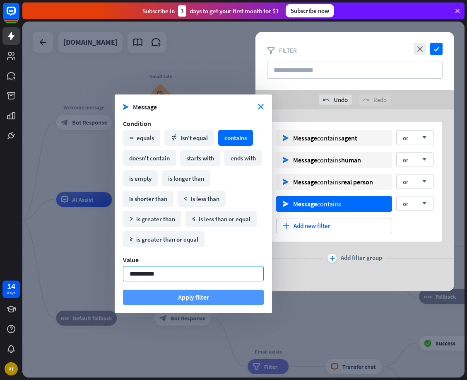
type input "**********"
click at [190, 303] on button "Apply filter" at bounding box center [193, 297] width 141 height 15
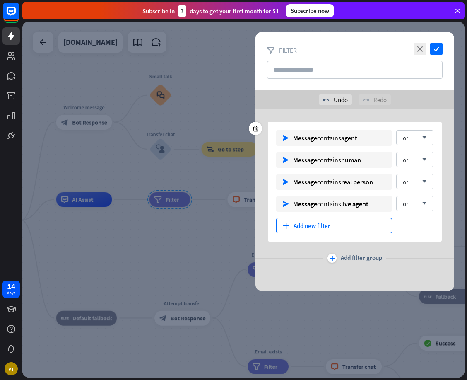
click at [322, 226] on div "plus Add new filter" at bounding box center [334, 225] width 116 height 15
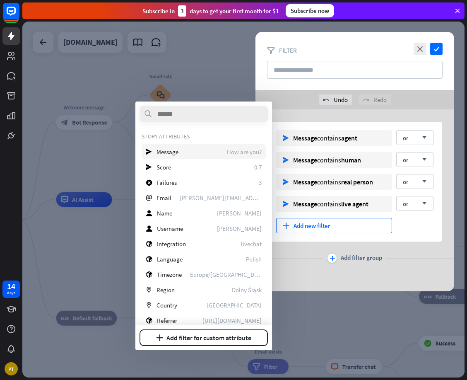
click at [170, 156] on div "send Message How are you?" at bounding box center [204, 151] width 124 height 15
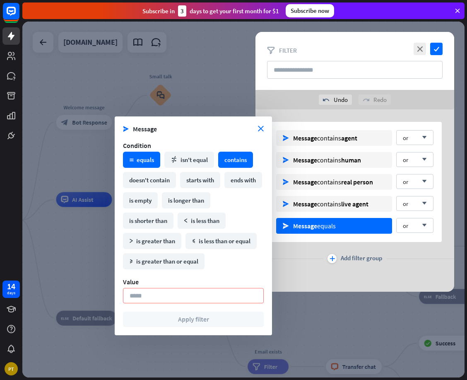
drag, startPoint x: 240, startPoint y: 153, endPoint x: 242, endPoint y: 161, distance: 8.4
click at [240, 153] on div "contains" at bounding box center [235, 160] width 35 height 16
click at [167, 294] on input at bounding box center [193, 295] width 141 height 15
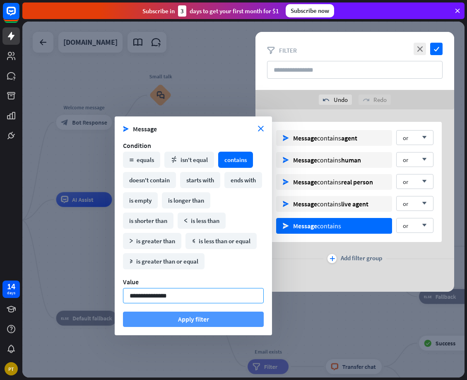
type input "**********"
click at [186, 320] on button "Apply filter" at bounding box center [193, 319] width 141 height 15
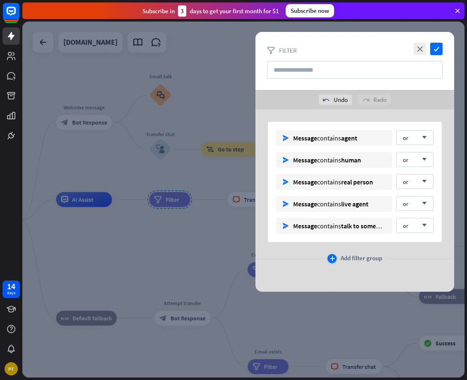
click at [337, 258] on div "plus Add filter group" at bounding box center [355, 258] width 55 height 9
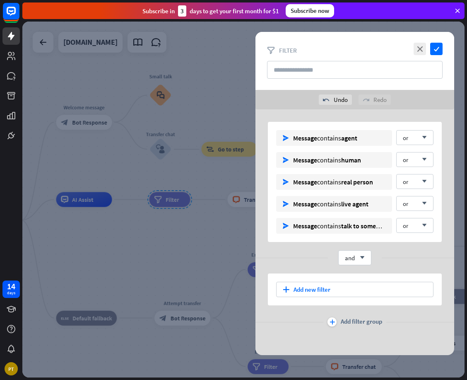
click at [395, 256] on div "and arrow_down" at bounding box center [355, 257] width 199 height 15
click at [251, 278] on div at bounding box center [255, 280] width 13 height 13
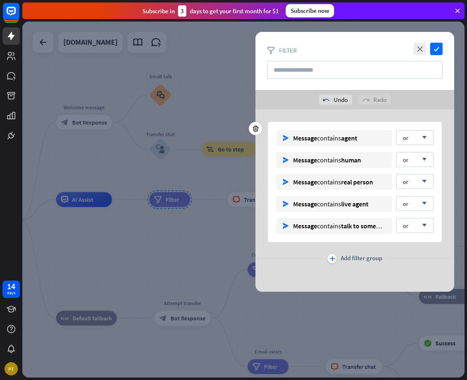
click at [383, 237] on div "send Message contains agent or arrow_down send Message contains human or arrow_…" at bounding box center [355, 182] width 174 height 120
click at [438, 46] on icon "check" at bounding box center [437, 49] width 12 height 12
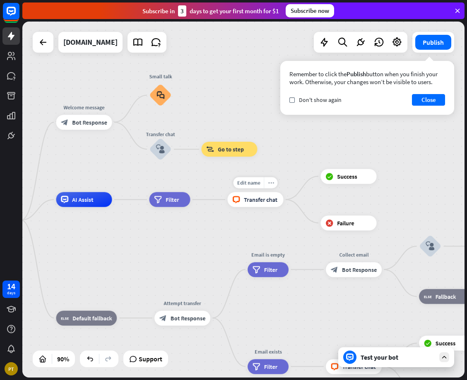
click at [271, 184] on icon "more_horiz" at bounding box center [271, 183] width 6 height 6
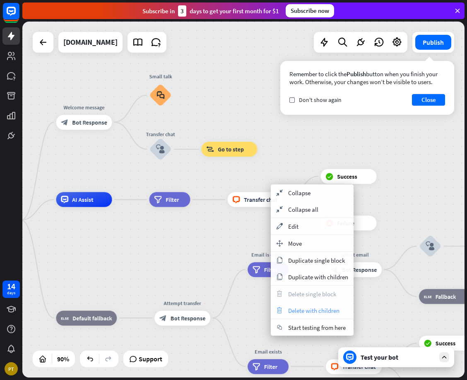
click at [298, 312] on span "Delete with children" at bounding box center [313, 311] width 51 height 8
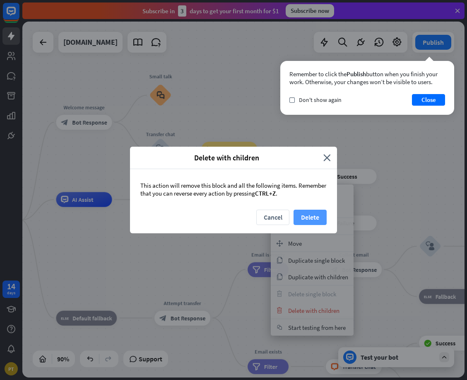
click at [318, 220] on button "Delete" at bounding box center [310, 217] width 33 height 15
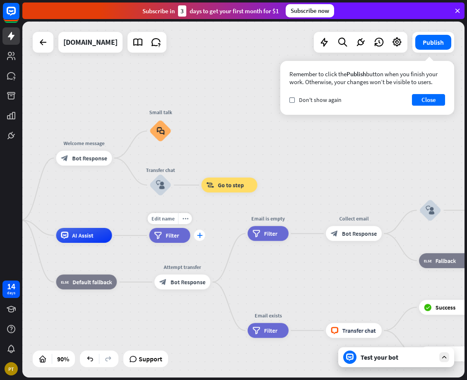
click at [201, 236] on icon "plus" at bounding box center [200, 235] width 6 height 5
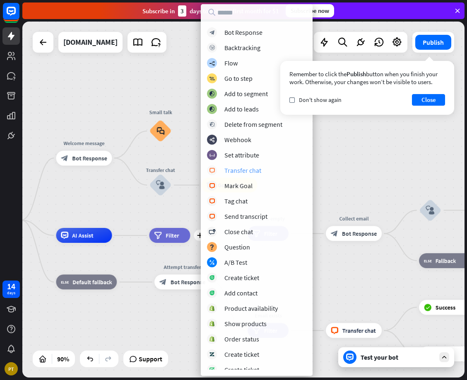
click at [244, 168] on div "Transfer chat" at bounding box center [243, 170] width 37 height 8
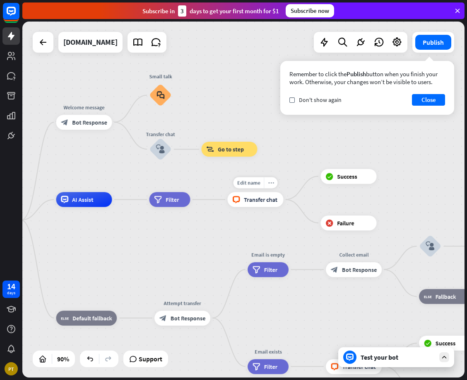
click at [271, 186] on div "more_horiz" at bounding box center [271, 182] width 14 height 11
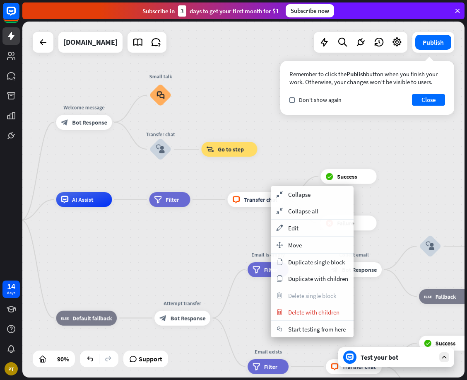
click at [244, 202] on span "Transfer chat" at bounding box center [261, 199] width 34 height 7
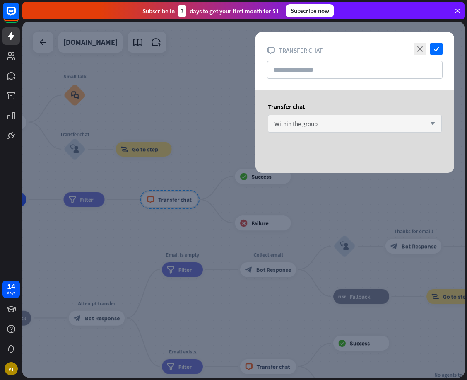
click at [347, 127] on div "Within the group arrow_down" at bounding box center [355, 124] width 174 height 18
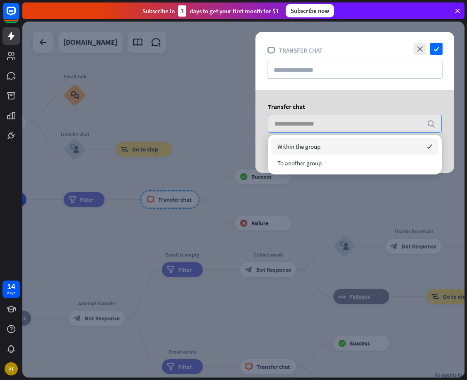
click at [347, 127] on input "search" at bounding box center [349, 123] width 148 height 17
click at [400, 107] on div "Transfer chat" at bounding box center [355, 106] width 174 height 8
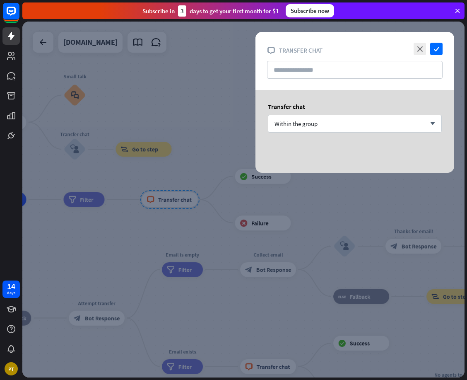
click at [196, 171] on div at bounding box center [243, 200] width 443 height 356
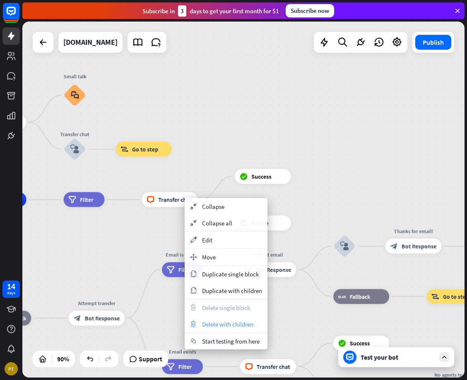
click at [221, 325] on span "Delete with children" at bounding box center [227, 324] width 51 height 8
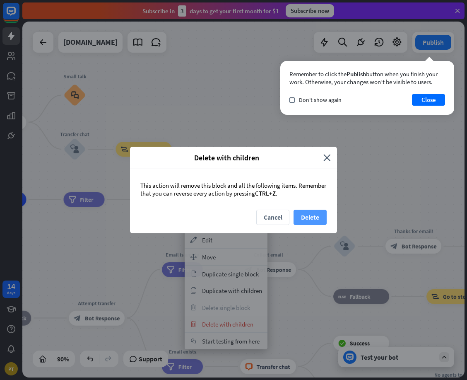
click at [308, 219] on button "Delete" at bounding box center [310, 217] width 33 height 15
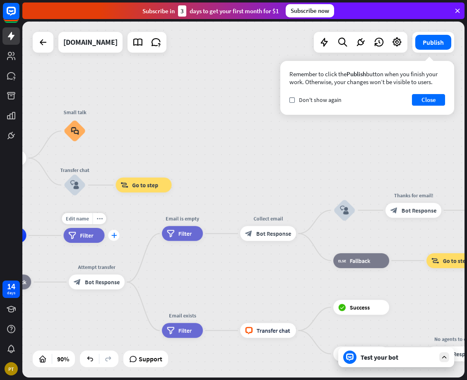
click at [118, 235] on div "plus" at bounding box center [114, 235] width 11 height 11
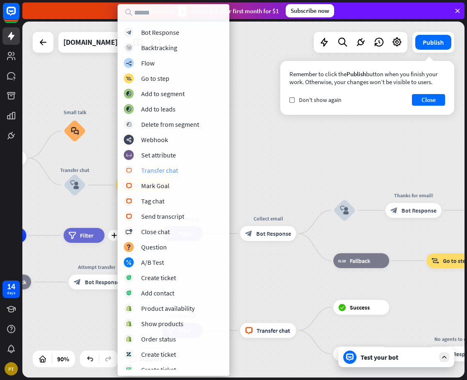
click at [165, 167] on div "Transfer chat" at bounding box center [159, 170] width 37 height 8
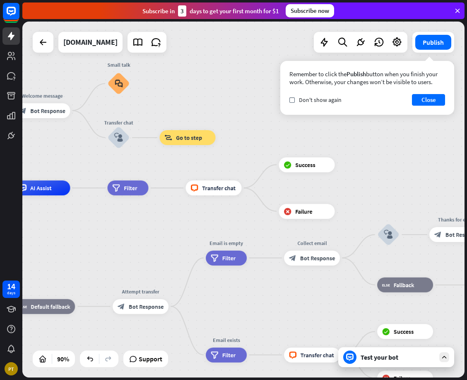
drag, startPoint x: 222, startPoint y: 126, endPoint x: 270, endPoint y: 113, distance: 49.3
click at [254, 119] on div "home_2 Start point Welcome message block_bot_response Bot Response Small talk b…" at bounding box center [243, 200] width 443 height 356
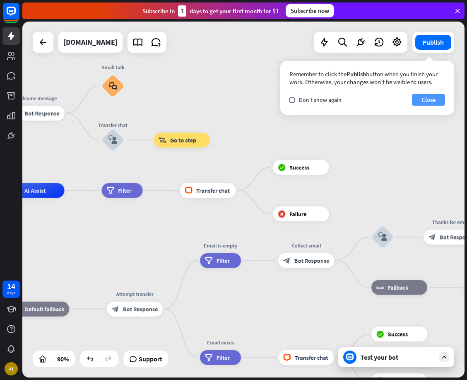
click at [422, 102] on button "Close" at bounding box center [428, 100] width 33 height 12
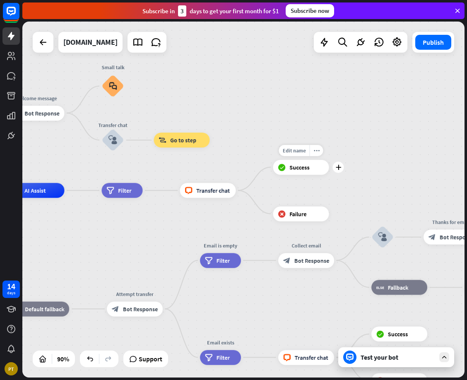
drag, startPoint x: 278, startPoint y: 169, endPoint x: 284, endPoint y: 167, distance: 6.3
click at [278, 169] on icon "block_success" at bounding box center [282, 166] width 8 height 7
click at [340, 167] on icon "plus" at bounding box center [339, 167] width 6 height 5
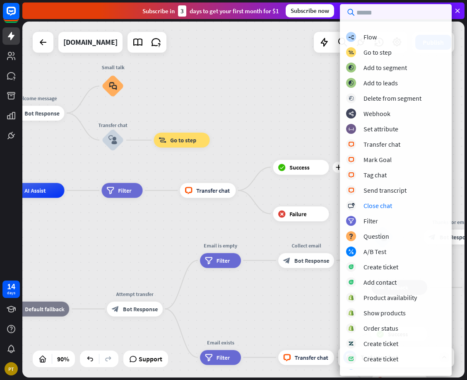
scroll to position [66, 0]
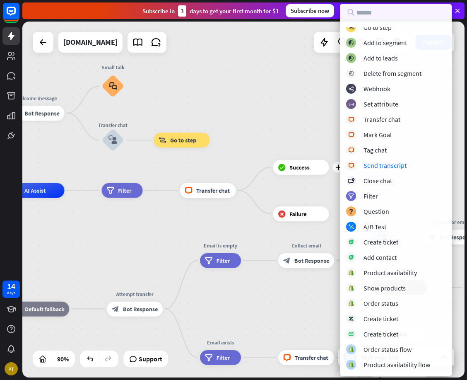
click at [300, 107] on div "home_2 Start point Welcome message block_bot_response Bot Response Small talk b…" at bounding box center [243, 200] width 443 height 356
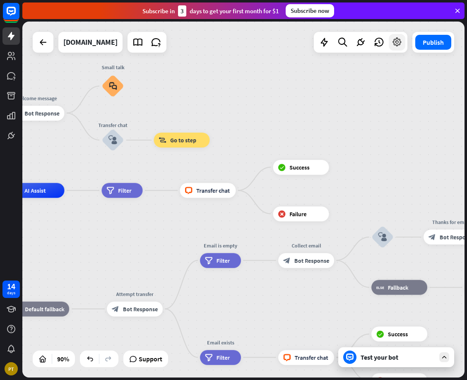
click at [402, 45] on icon at bounding box center [397, 42] width 11 height 11
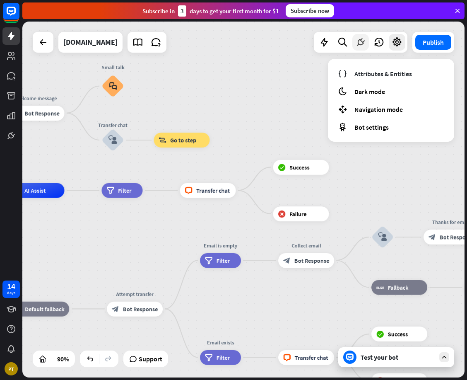
click at [359, 42] on icon at bounding box center [361, 42] width 11 height 11
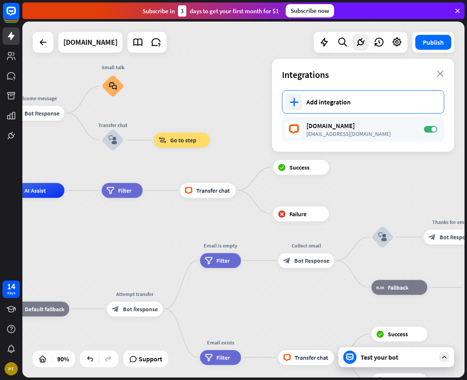
click at [368, 103] on div "Add integration" at bounding box center [371, 102] width 129 height 8
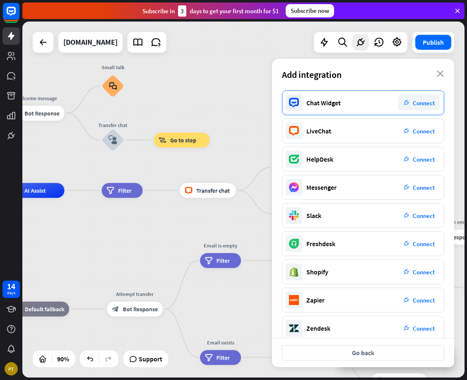
click at [366, 106] on div "Chat Widget plug_integration Connect" at bounding box center [363, 102] width 162 height 25
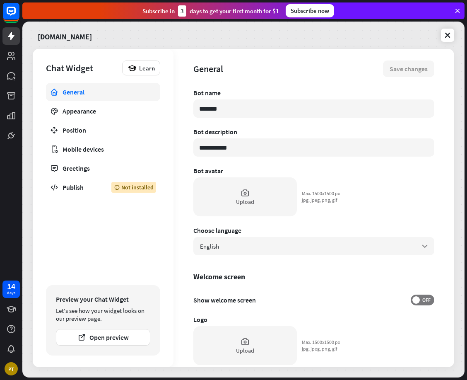
type textarea "*"
click at [88, 230] on div "General Appearance Position Mobile devices Greetings Publish Not installed" at bounding box center [103, 182] width 114 height 198
click at [82, 239] on div "General Appearance Position Mobile devices Greetings Publish Not installed" at bounding box center [103, 182] width 114 height 198
click at [446, 34] on icon at bounding box center [448, 35] width 8 height 8
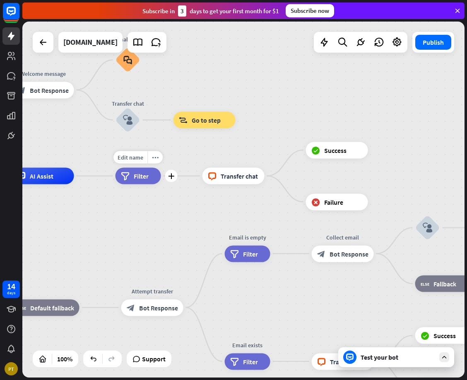
drag, startPoint x: 374, startPoint y: 155, endPoint x: 205, endPoint y: 158, distance: 169.5
click at [161, 168] on div "Edit name more_horiz plus filter Filter" at bounding box center [139, 176] width 46 height 17
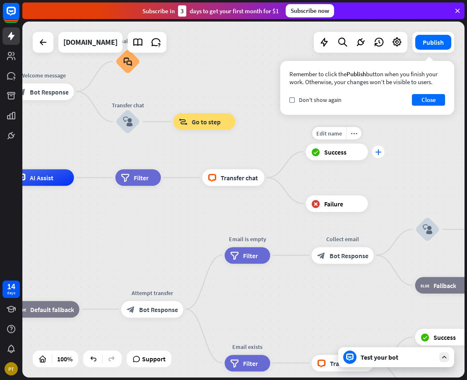
click at [378, 149] on icon "plus" at bounding box center [378, 152] width 6 height 6
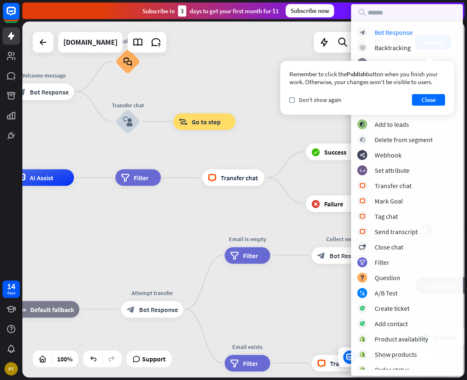
click at [278, 60] on div "home_2 Start point Welcome message block_bot_response Bot Response Small talk b…" at bounding box center [243, 200] width 443 height 356
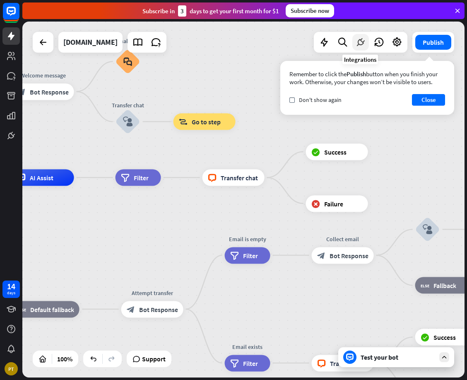
click at [363, 44] on icon at bounding box center [361, 42] width 11 height 11
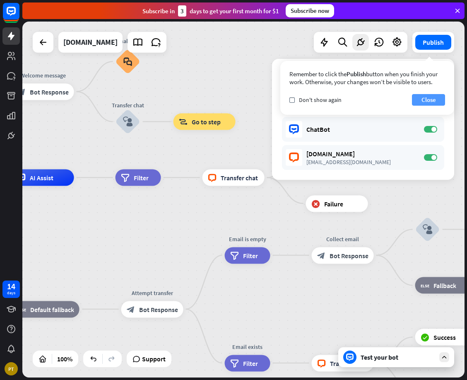
click at [430, 97] on button "Close" at bounding box center [428, 100] width 33 height 12
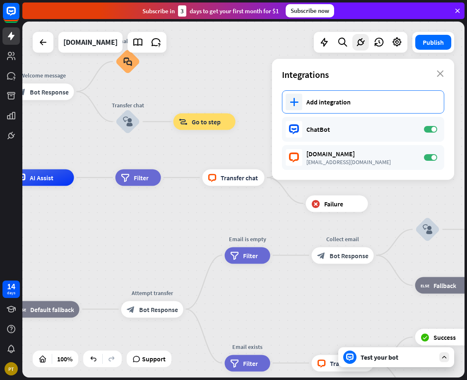
click at [370, 100] on div "Add integration" at bounding box center [371, 102] width 129 height 8
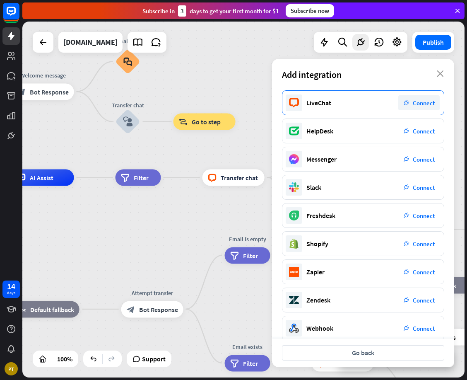
click at [424, 100] on span "Connect" at bounding box center [424, 103] width 22 height 8
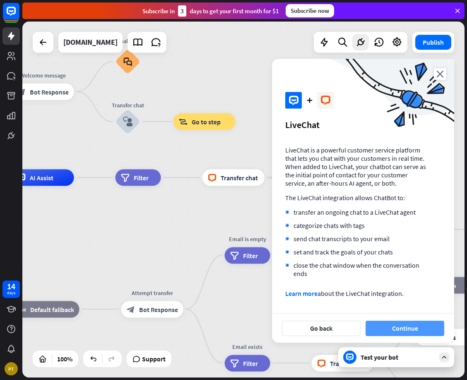
click at [409, 324] on button "Continue" at bounding box center [405, 328] width 79 height 15
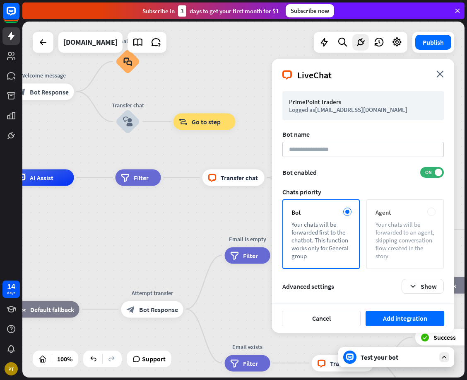
click at [430, 212] on div at bounding box center [432, 212] width 8 height 8
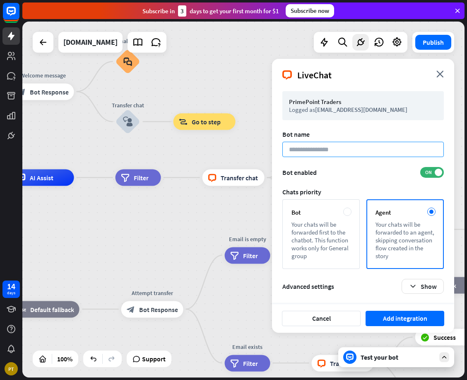
click at [304, 152] on input at bounding box center [364, 149] width 162 height 15
click at [341, 148] on input "**********" at bounding box center [364, 149] width 162 height 15
type input "**********"
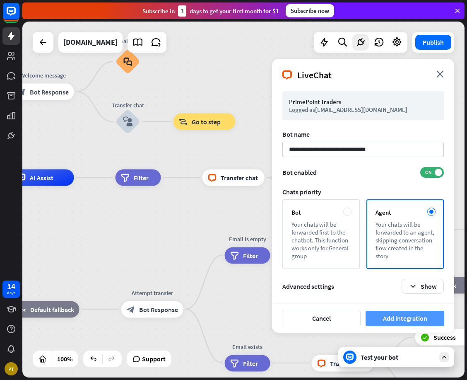
click at [408, 315] on button "Add integration" at bounding box center [405, 318] width 79 height 15
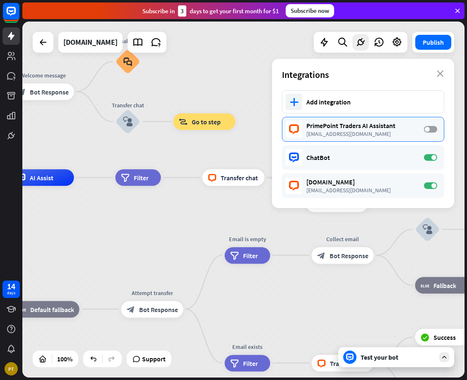
click at [427, 129] on span at bounding box center [427, 129] width 5 height 5
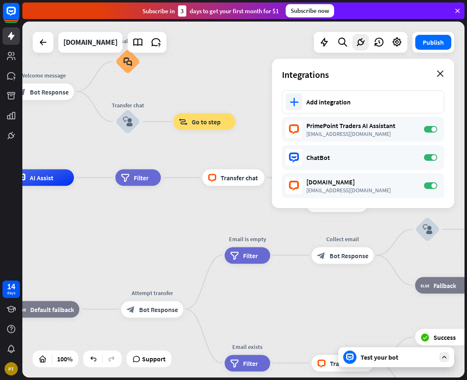
click at [438, 75] on icon "close" at bounding box center [440, 73] width 7 height 7
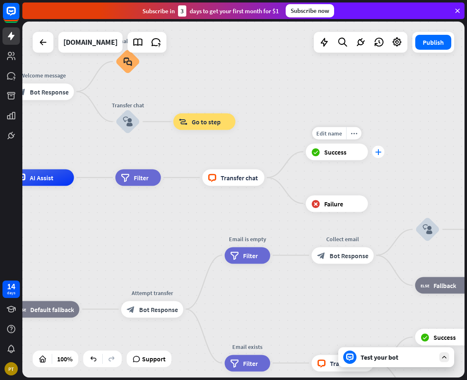
click at [382, 151] on div "plus" at bounding box center [379, 151] width 12 height 12
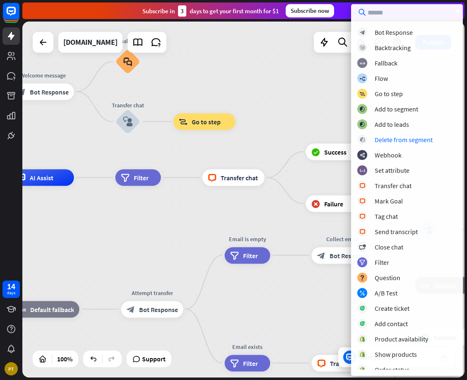
click at [310, 96] on div "home_2 Start point Welcome message block_bot_response Bot Response Small talk b…" at bounding box center [243, 200] width 443 height 356
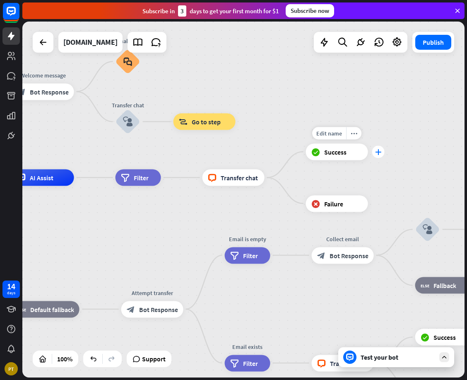
click at [381, 151] on icon "plus" at bounding box center [378, 152] width 6 height 6
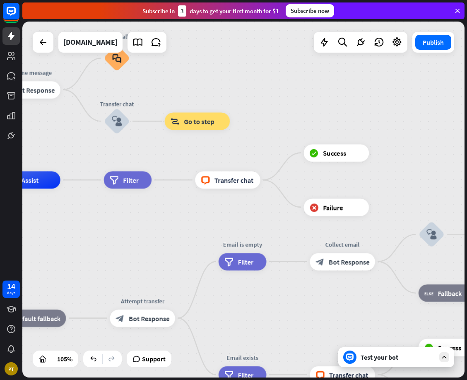
click at [328, 97] on div "home_2 Start point Welcome message block_bot_response Bot Response Small talk b…" at bounding box center [243, 200] width 443 height 356
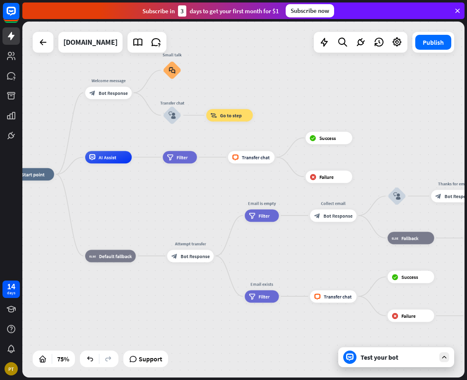
drag, startPoint x: 322, startPoint y: 102, endPoint x: 310, endPoint y: 100, distance: 12.3
click at [310, 100] on div "home_2 Start point Welcome message block_bot_response Bot Response Small talk b…" at bounding box center [243, 200] width 443 height 356
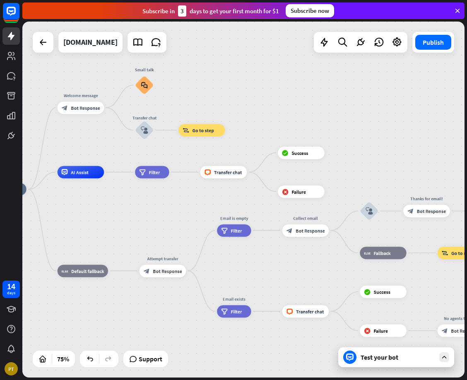
drag, startPoint x: 392, startPoint y: 127, endPoint x: 366, endPoint y: 142, distance: 30.8
click at [366, 142] on div "home_2 Start point Welcome message block_bot_response Bot Response Small talk b…" at bounding box center [243, 200] width 443 height 356
click at [358, 46] on icon at bounding box center [361, 42] width 11 height 11
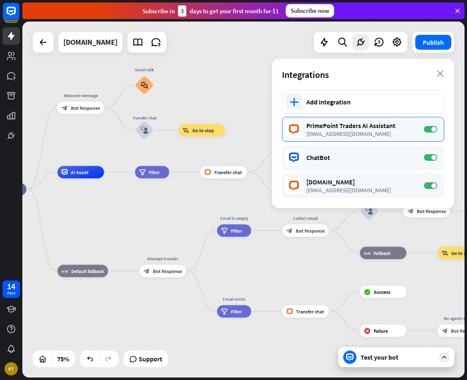
click at [392, 131] on div "[EMAIL_ADDRESS][DOMAIN_NAME]" at bounding box center [361, 133] width 109 height 7
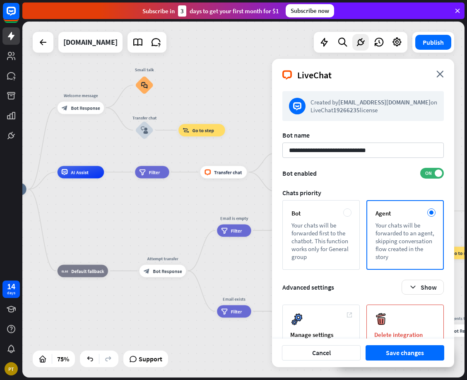
scroll to position [18, 0]
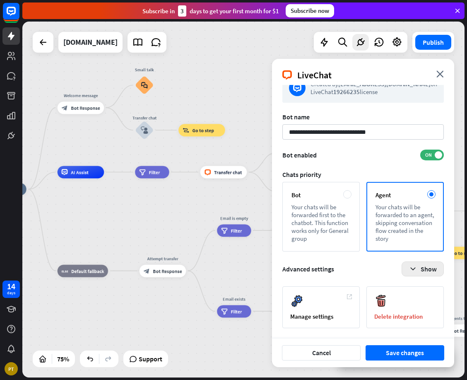
click at [419, 262] on button "Show" at bounding box center [423, 268] width 42 height 15
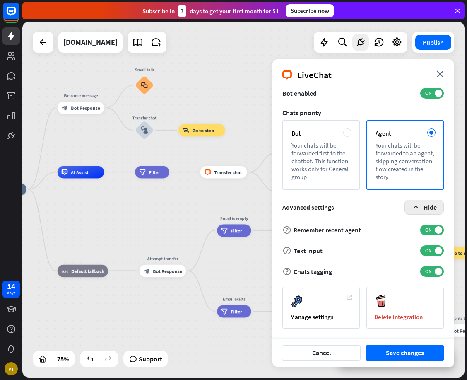
scroll to position [80, 0]
click at [332, 308] on div "Manage settings" at bounding box center [321, 307] width 77 height 42
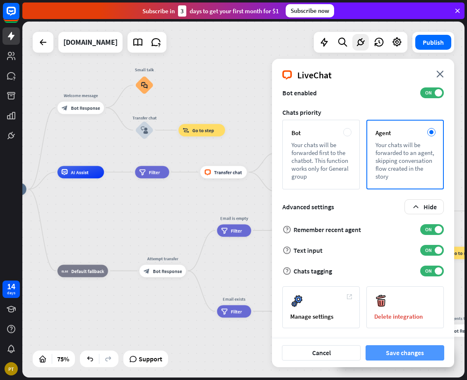
click at [401, 351] on button "Save changes" at bounding box center [405, 352] width 79 height 15
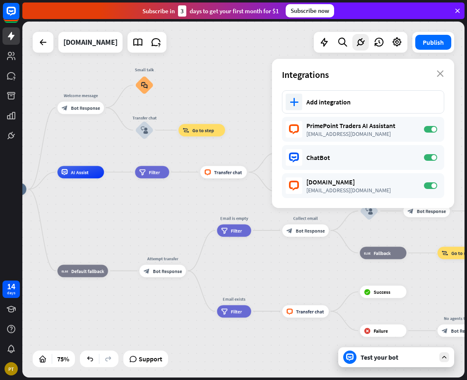
click at [260, 75] on div "home_2 Start point Welcome message block_bot_response Bot Response Small talk b…" at bounding box center [243, 200] width 443 height 356
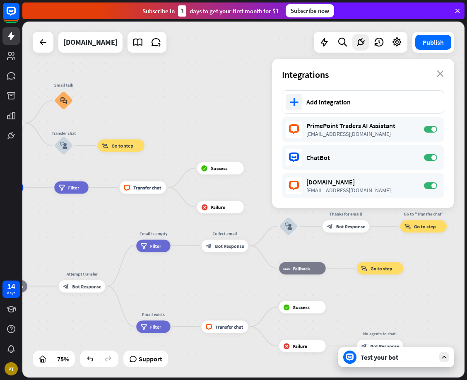
drag, startPoint x: 250, startPoint y: 114, endPoint x: 136, endPoint y: 133, distance: 115.5
click at [136, 133] on div "home_2 Start point Welcome message block_bot_response Bot Response Small talk b…" at bounding box center [243, 200] width 443 height 356
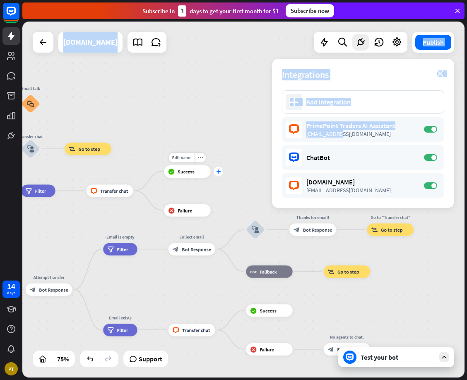
drag, startPoint x: 345, startPoint y: 131, endPoint x: 216, endPoint y: 172, distance: 135.4
click at [216, 172] on div "home_2 Start point Welcome message block_bot_response Bot Response Small talk b…" at bounding box center [243, 200] width 443 height 356
drag, startPoint x: 216, startPoint y: 172, endPoint x: 215, endPoint y: 127, distance: 45.2
click at [215, 127] on div "home_2 Start point Welcome message block_bot_response Bot Response Small talk b…" at bounding box center [243, 200] width 443 height 356
click at [243, 150] on div "home_2 Start point Welcome message block_bot_response Bot Response Small talk b…" at bounding box center [243, 200] width 443 height 356
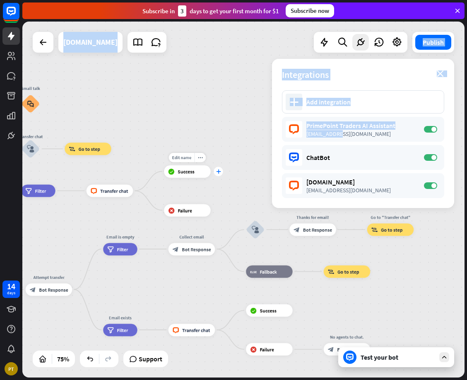
click at [217, 175] on div "plus" at bounding box center [219, 172] width 10 height 10
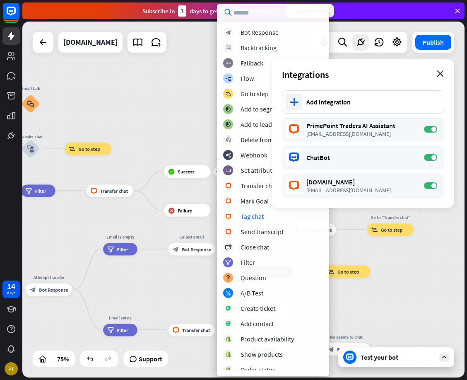
click at [439, 76] on icon "close" at bounding box center [440, 73] width 7 height 7
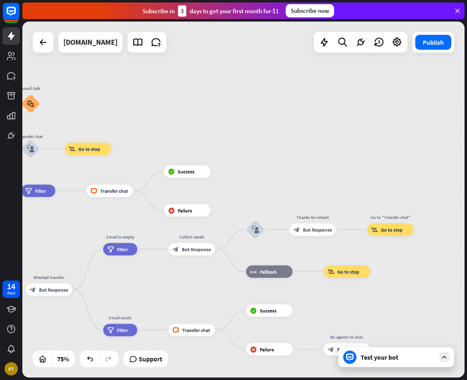
drag, startPoint x: 329, startPoint y: 137, endPoint x: 313, endPoint y: 146, distance: 18.9
click at [327, 139] on div "home_2 Start point Welcome message block_bot_response Bot Response Small talk b…" at bounding box center [243, 200] width 443 height 356
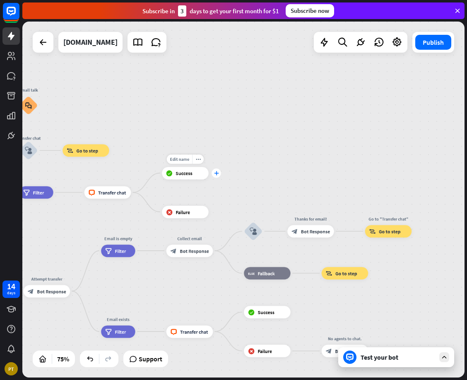
click at [217, 174] on icon "plus" at bounding box center [216, 173] width 5 height 5
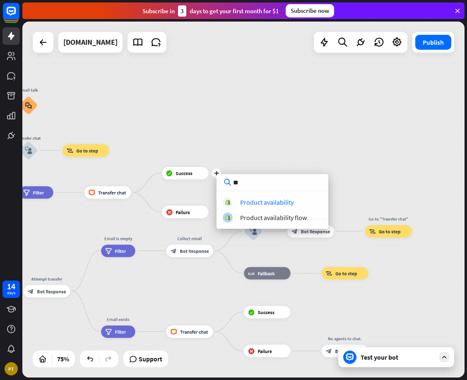
type input "*"
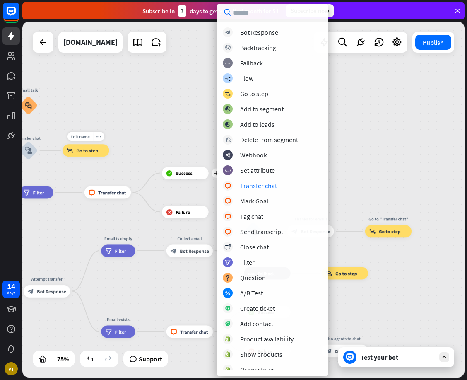
drag, startPoint x: 145, startPoint y: 128, endPoint x: 155, endPoint y: 138, distance: 14.7
click at [145, 128] on div "home_2 Start point Welcome message block_bot_response Bot Response Small talk b…" at bounding box center [243, 200] width 443 height 356
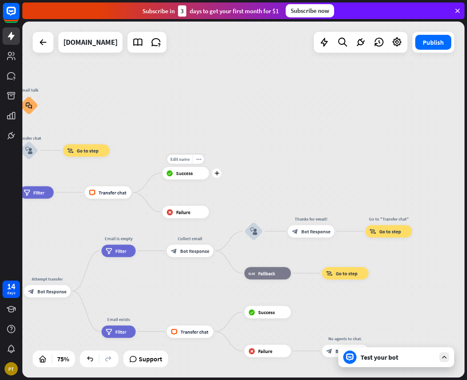
click at [182, 175] on span "Success" at bounding box center [184, 173] width 17 height 6
click at [276, 148] on div "home_2 Start point Welcome message block_bot_response Bot Response Small talk b…" at bounding box center [243, 200] width 443 height 356
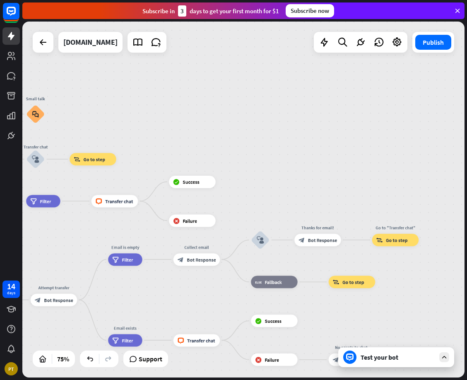
drag, startPoint x: 278, startPoint y: 140, endPoint x: 331, endPoint y: 149, distance: 53.8
click at [327, 152] on div "home_2 Start point Welcome message block_bot_response Bot Response Small talk b…" at bounding box center [243, 200] width 443 height 356
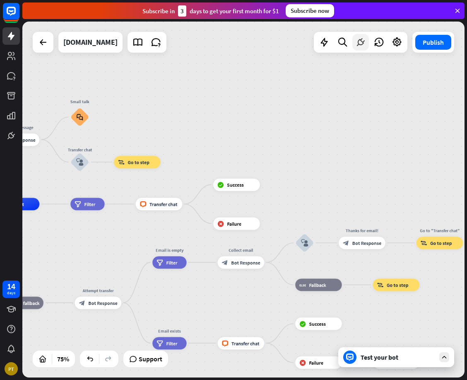
click at [363, 46] on icon at bounding box center [361, 42] width 11 height 11
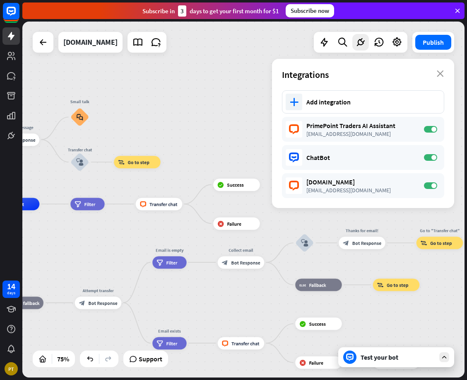
click at [178, 114] on div "home_2 Start point Welcome message block_bot_response Bot Response Small talk b…" at bounding box center [243, 200] width 443 height 356
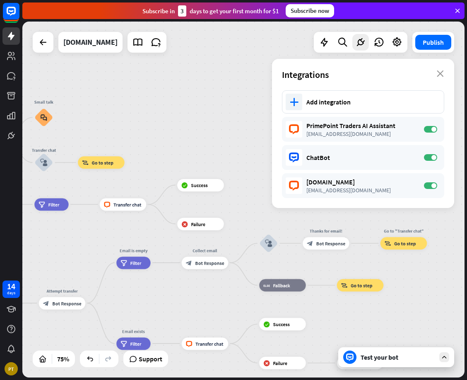
drag, startPoint x: 222, startPoint y: 155, endPoint x: 189, endPoint y: 157, distance: 32.4
click at [189, 157] on div "home_2 Start point Welcome message block_bot_response Bot Response Small talk b…" at bounding box center [243, 200] width 443 height 356
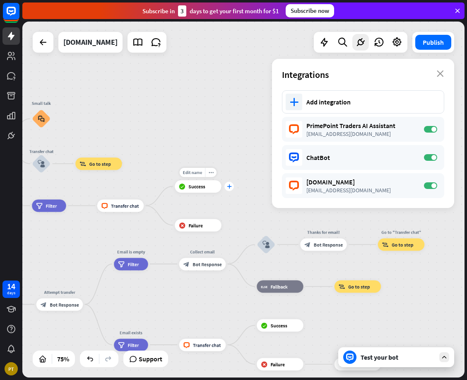
click at [228, 188] on icon "plus" at bounding box center [229, 186] width 5 height 5
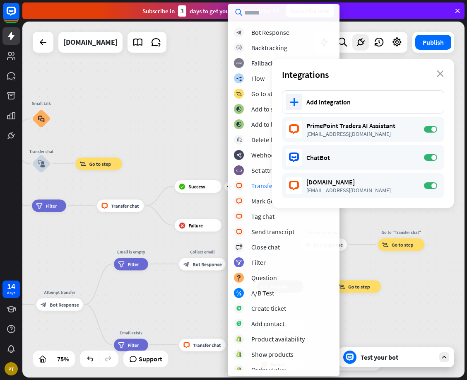
drag, startPoint x: 180, startPoint y: 145, endPoint x: 186, endPoint y: 147, distance: 5.8
click at [183, 147] on div "home_2 Start point Welcome message block_bot_response Bot Response Small talk b…" at bounding box center [243, 200] width 443 height 356
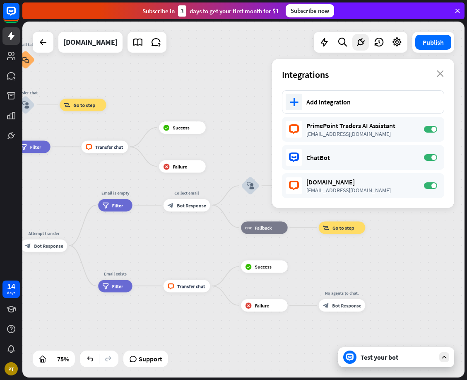
drag, startPoint x: 219, startPoint y: 108, endPoint x: 213, endPoint y: 71, distance: 37.3
click at [213, 71] on div "home_2 Start point Welcome message block_bot_response Bot Response Small talk b…" at bounding box center [243, 200] width 443 height 356
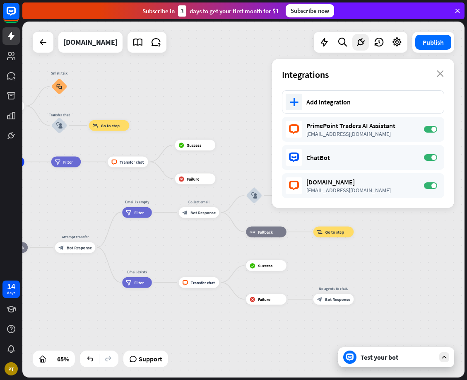
drag, startPoint x: 215, startPoint y: 94, endPoint x: 224, endPoint y: 114, distance: 21.9
click at [224, 114] on div "home_2 Start point Welcome message block_bot_response Bot Response Small talk b…" at bounding box center [243, 200] width 443 height 356
click at [385, 123] on div "PrimePoint Traders AI Assistant" at bounding box center [361, 125] width 109 height 8
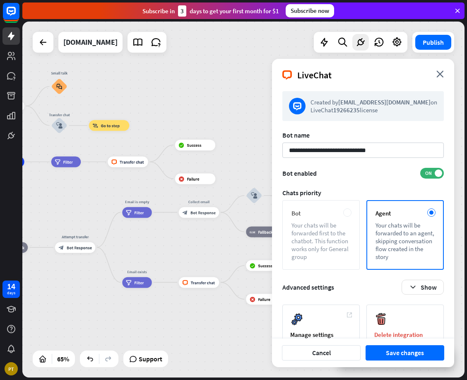
scroll to position [18, 0]
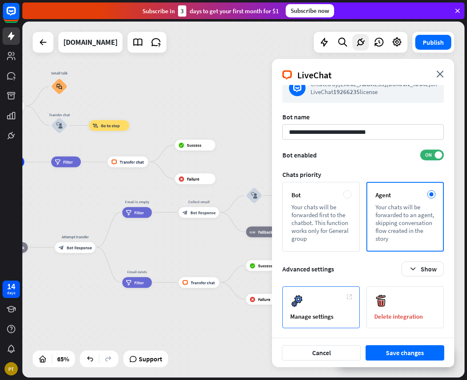
click at [346, 299] on div "Manage settings" at bounding box center [321, 307] width 77 height 42
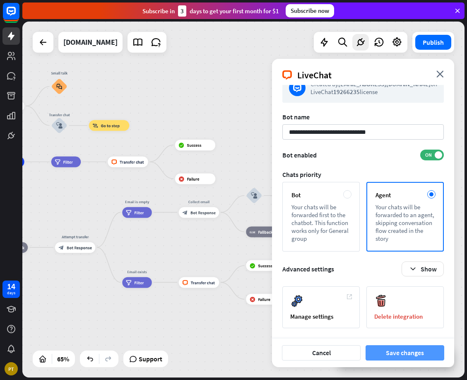
click at [409, 352] on button "Save changes" at bounding box center [405, 352] width 79 height 15
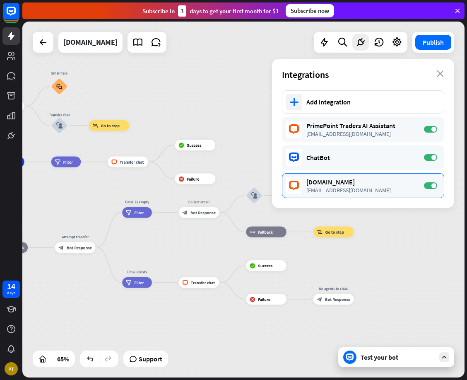
click at [404, 186] on div "[EMAIL_ADDRESS][DOMAIN_NAME]" at bounding box center [361, 189] width 109 height 7
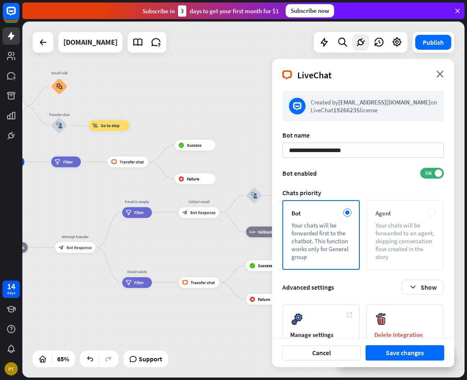
scroll to position [18, 0]
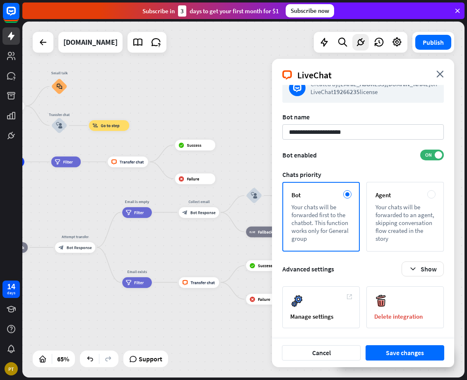
click at [445, 70] on div "LiveChat close" at bounding box center [363, 72] width 182 height 26
click at [440, 75] on icon "close" at bounding box center [440, 73] width 7 height 7
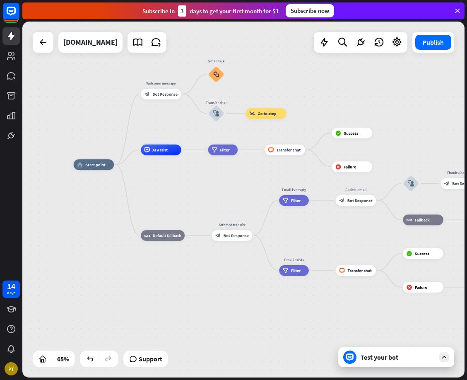
drag, startPoint x: 165, startPoint y: 123, endPoint x: 322, endPoint y: 111, distance: 157.5
click at [322, 111] on div "home_2 Start point Welcome message block_bot_response Bot Response Small talk b…" at bounding box center [243, 200] width 443 height 356
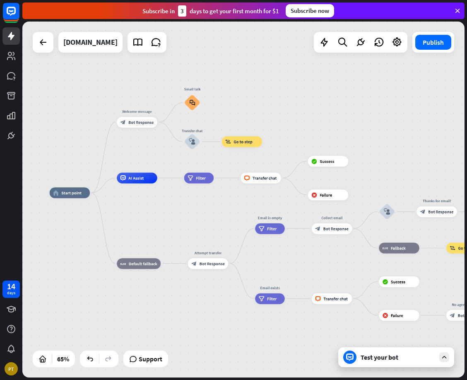
drag, startPoint x: 324, startPoint y: 103, endPoint x: 295, endPoint y: 130, distance: 39.0
click at [296, 129] on div "home_2 Start point Welcome message block_bot_response Bot Response Small talk b…" at bounding box center [243, 200] width 443 height 356
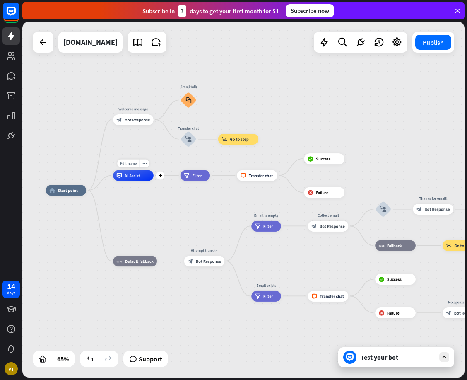
click at [128, 177] on span "AI Assist" at bounding box center [132, 175] width 15 height 5
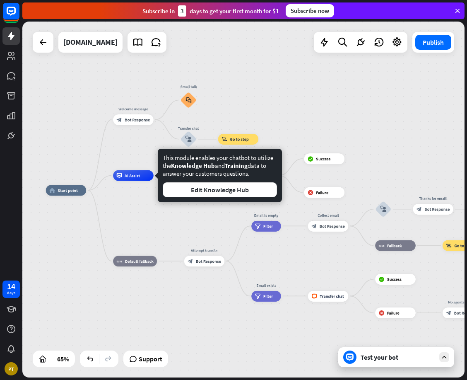
click at [164, 211] on div "home_2 Start point Welcome message block_bot_response Bot Response Small talk b…" at bounding box center [190, 305] width 288 height 231
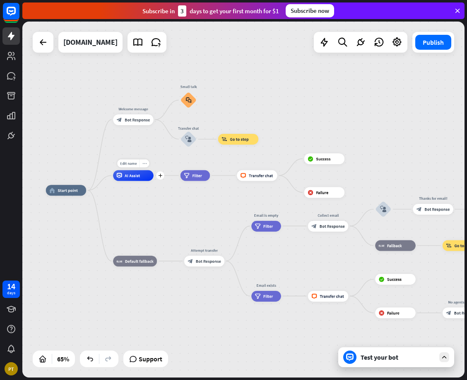
click at [143, 165] on icon "more_horiz" at bounding box center [145, 163] width 4 height 4
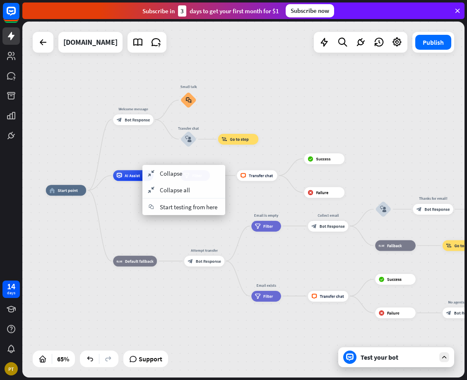
click at [136, 218] on div "home_2 Start point Welcome message block_bot_response Bot Response Small talk b…" at bounding box center [190, 305] width 288 height 231
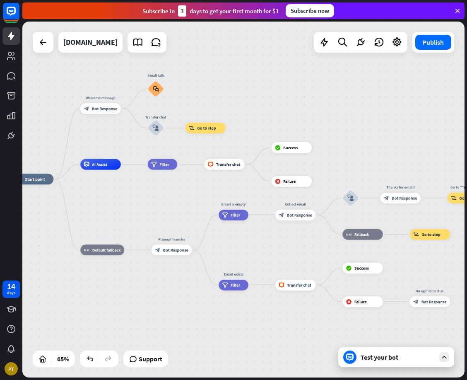
drag, startPoint x: 386, startPoint y: 141, endPoint x: 354, endPoint y: 130, distance: 33.4
click at [354, 130] on div "home_2 Start point Welcome message block_bot_response Bot Response Small talk b…" at bounding box center [243, 200] width 443 height 356
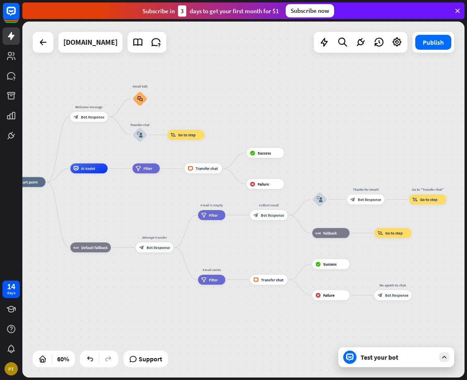
drag, startPoint x: 361, startPoint y: 139, endPoint x: 334, endPoint y: 147, distance: 28.5
click at [334, 147] on div "home_2 Start point Welcome message block_bot_response Bot Response Small talk b…" at bounding box center [243, 200] width 443 height 356
drag, startPoint x: 311, startPoint y: 138, endPoint x: 331, endPoint y: 143, distance: 20.5
click at [329, 143] on div "home_2 Start point Welcome message block_bot_response Bot Response Small talk b…" at bounding box center [243, 200] width 443 height 356
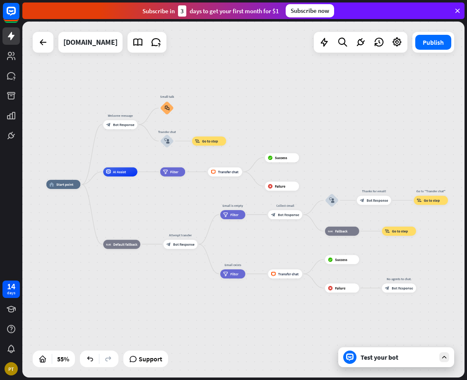
drag, startPoint x: 367, startPoint y: 139, endPoint x: 358, endPoint y: 140, distance: 8.9
click at [358, 140] on div "home_2 Start point Welcome message block_bot_response Bot Response Small talk b…" at bounding box center [243, 200] width 443 height 356
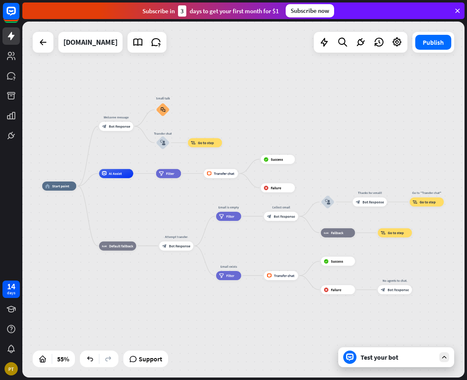
click at [382, 359] on div "Test your bot" at bounding box center [398, 357] width 75 height 8
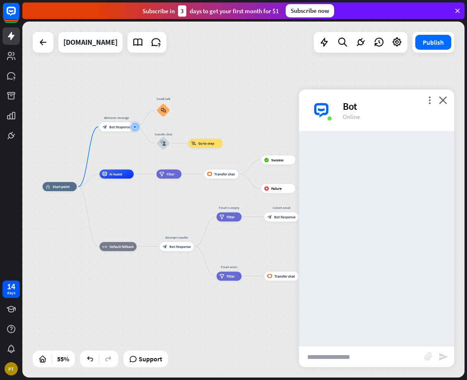
click at [380, 357] on input "text" at bounding box center [362, 356] width 126 height 21
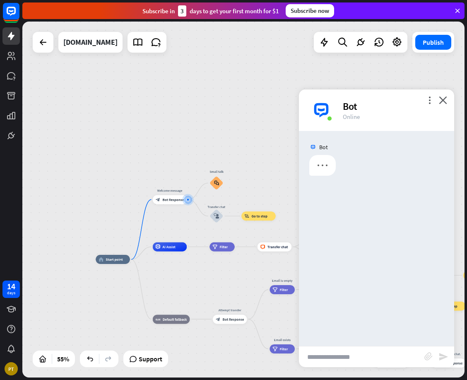
type input "*"
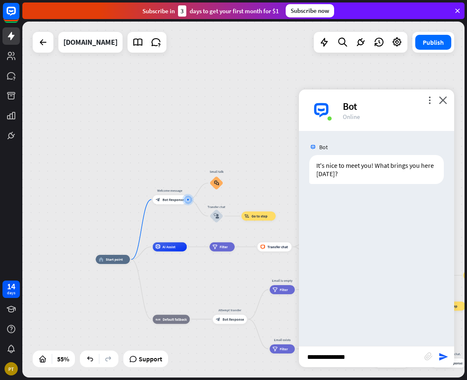
type input "**********"
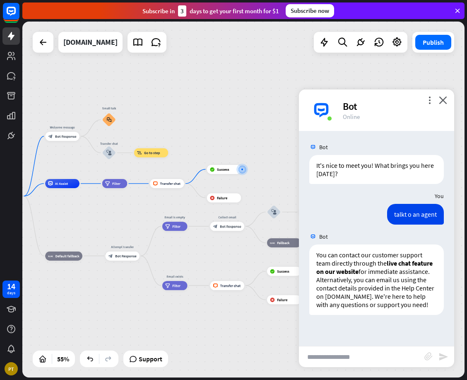
drag, startPoint x: 186, startPoint y: 166, endPoint x: 240, endPoint y: 136, distance: 62.1
click at [240, 136] on div "home_2 Start point Welcome message block_bot_response Bot Response Small talk b…" at bounding box center [243, 200] width 443 height 356
click at [76, 331] on div "home_2 Start point Welcome message block_bot_response Bot Response Small talk b…" at bounding box center [109, 294] width 243 height 196
click at [392, 46] on icon at bounding box center [397, 42] width 11 height 11
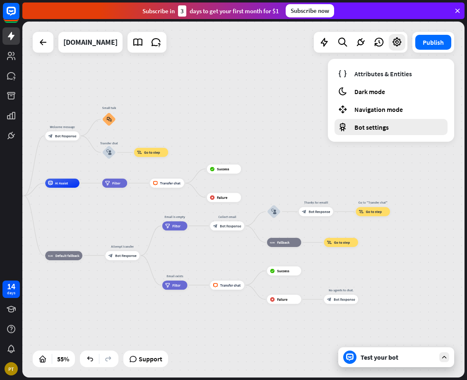
click at [375, 123] on span "Bot settings" at bounding box center [372, 127] width 34 height 8
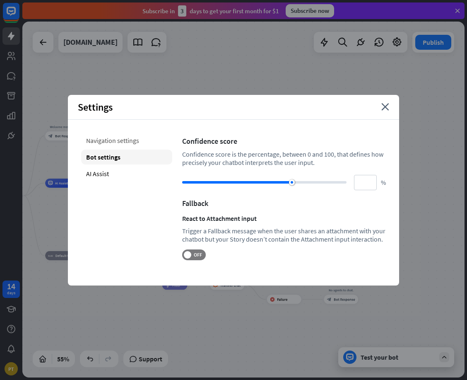
click at [108, 138] on div "Navigation settings" at bounding box center [126, 140] width 91 height 15
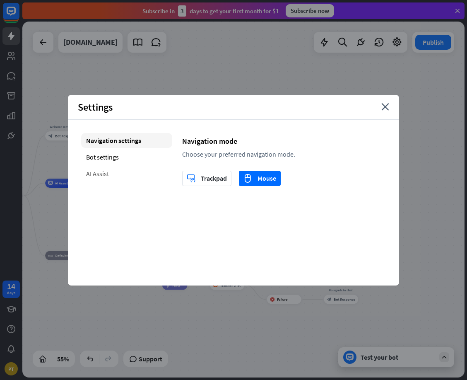
click at [104, 169] on div "AI Assist" at bounding box center [126, 173] width 91 height 15
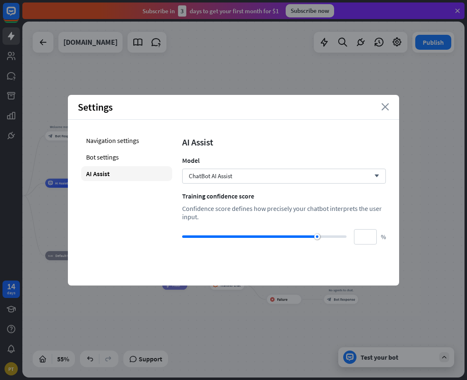
click at [389, 109] on icon "close" at bounding box center [386, 106] width 8 height 7
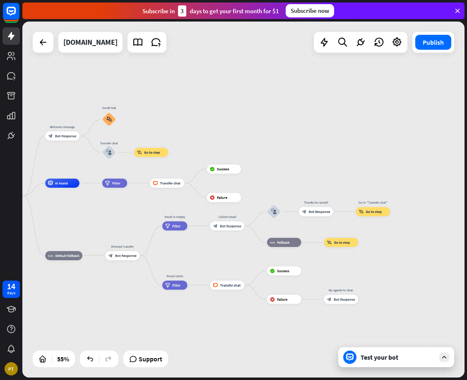
click at [116, 53] on div "home_2 Start point Welcome message block_bot_response Bot Response Small talk b…" at bounding box center [243, 200] width 443 height 356
click at [118, 45] on div "[DOMAIN_NAME]" at bounding box center [90, 42] width 54 height 21
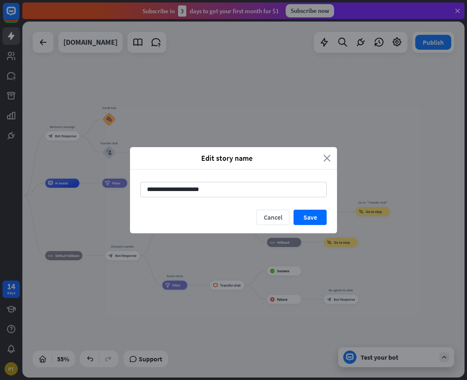
click at [328, 156] on icon "close" at bounding box center [327, 158] width 7 height 10
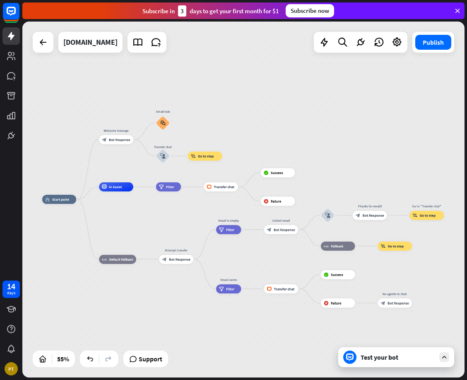
drag, startPoint x: 261, startPoint y: 117, endPoint x: 312, endPoint y: 119, distance: 51.0
click at [312, 119] on div "home_2 Start point Welcome message block_bot_response Bot Response Small talk b…" at bounding box center [243, 200] width 443 height 356
click at [11, 139] on icon at bounding box center [11, 136] width 10 height 10
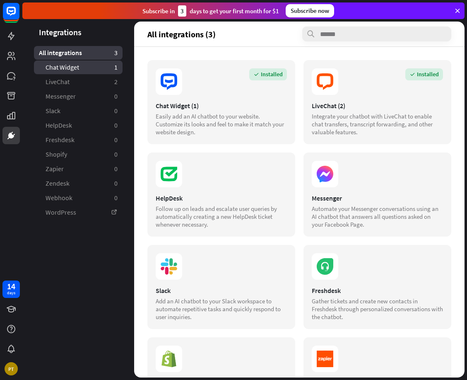
click at [79, 68] on link "Chat Widget 1" at bounding box center [78, 68] width 89 height 14
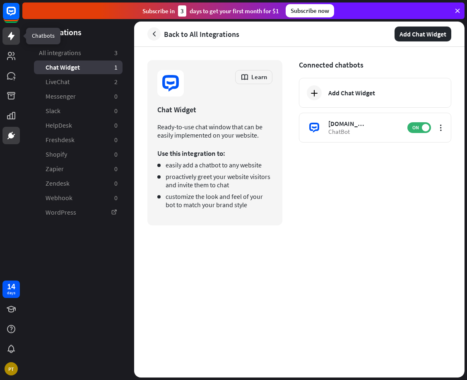
click at [7, 40] on icon at bounding box center [11, 36] width 10 height 10
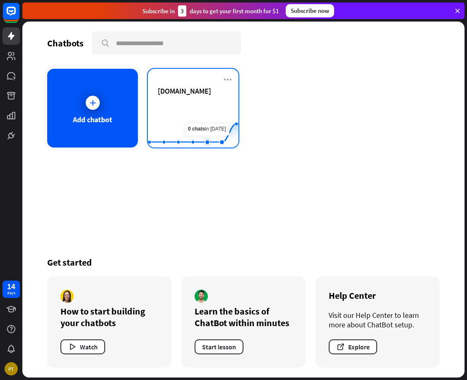
click at [185, 92] on span "[DOMAIN_NAME]" at bounding box center [184, 91] width 53 height 10
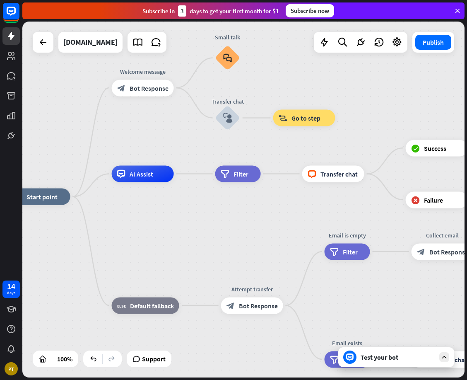
drag, startPoint x: 337, startPoint y: 218, endPoint x: 235, endPoint y: 217, distance: 101.5
click at [234, 217] on div "home_2 Start point Welcome message block_bot_response Bot Response Small talk b…" at bounding box center [229, 375] width 443 height 356
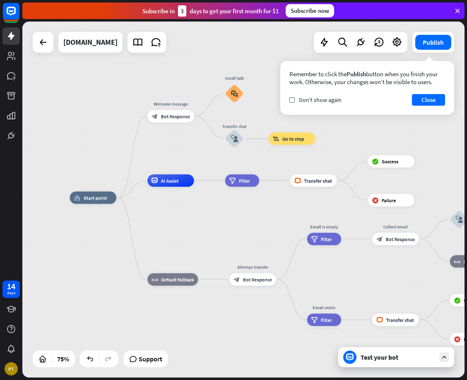
drag, startPoint x: 356, startPoint y: 133, endPoint x: 351, endPoint y: 126, distance: 8.5
click at [351, 126] on div "home_2 Start point Welcome message block_bot_response Bot Response Small talk b…" at bounding box center [243, 200] width 443 height 356
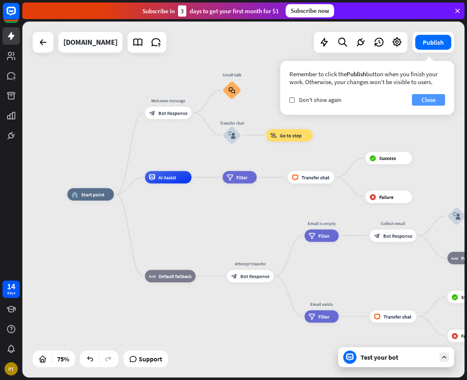
click at [424, 99] on button "Close" at bounding box center [428, 100] width 33 height 12
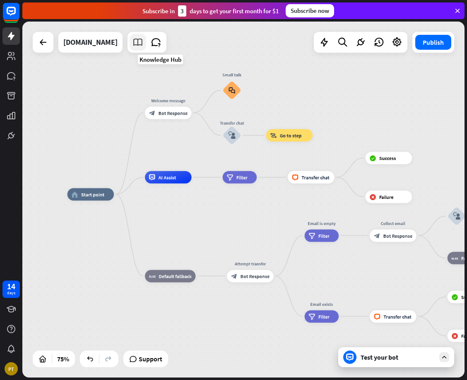
click at [146, 41] on link at bounding box center [138, 42] width 17 height 17
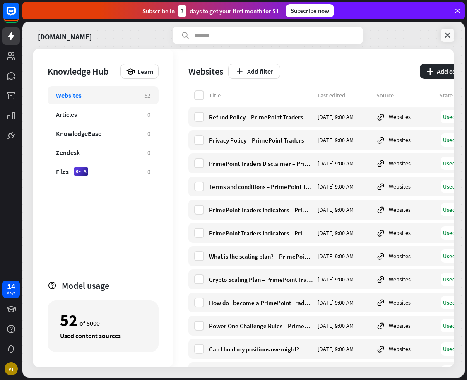
click at [449, 35] on icon at bounding box center [448, 35] width 8 height 8
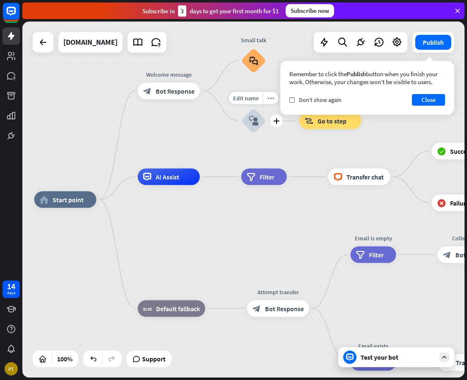
drag, startPoint x: 340, startPoint y: 150, endPoint x: 264, endPoint y: 150, distance: 76.7
click at [264, 133] on div "Edit name more_horiz plus block_user_input" at bounding box center [254, 121] width 25 height 25
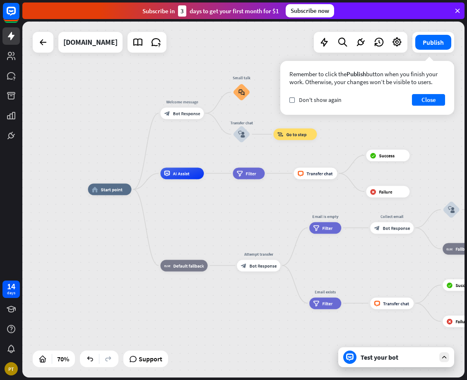
drag, startPoint x: 337, startPoint y: 191, endPoint x: 320, endPoint y: 192, distance: 17.9
click at [320, 192] on div "home_2 Start point Welcome message block_bot_response Bot Response Small talk b…" at bounding box center [243, 313] width 310 height 249
click at [13, 130] on link at bounding box center [10, 135] width 17 height 17
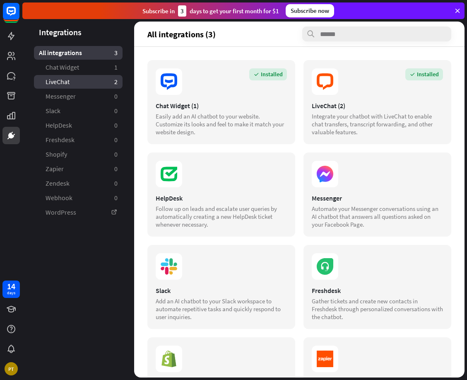
click at [81, 84] on link "LiveChat 2" at bounding box center [78, 82] width 89 height 14
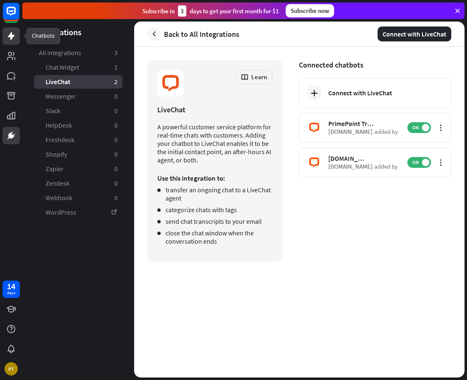
click at [18, 38] on link at bounding box center [10, 35] width 17 height 17
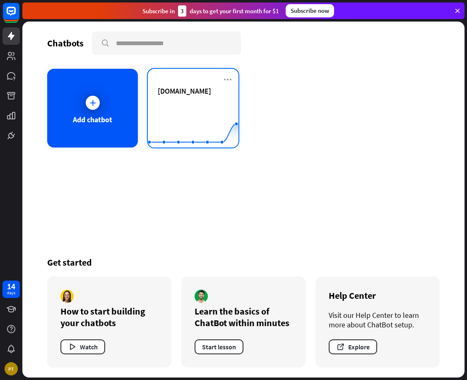
click at [188, 106] on rect at bounding box center [193, 127] width 91 height 52
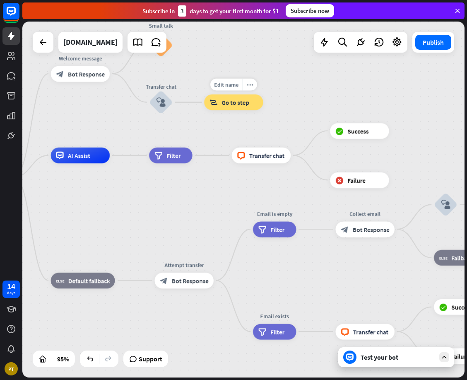
drag, startPoint x: 396, startPoint y: 134, endPoint x: 227, endPoint y: 115, distance: 170.6
click at [227, 110] on div "Edit name more_horiz block_goto Go to step" at bounding box center [233, 102] width 59 height 16
click at [400, 133] on icon "plus" at bounding box center [398, 130] width 6 height 5
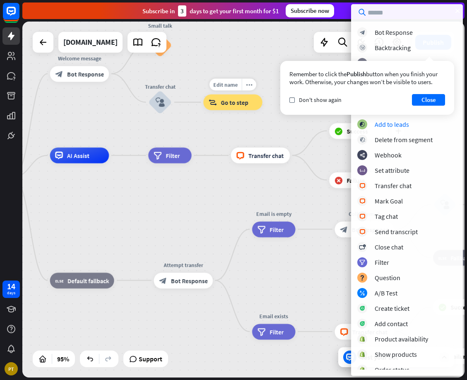
click at [213, 65] on div "home_2 Start point Welcome message block_bot_response Bot Response Small talk b…" at bounding box center [243, 200] width 443 height 356
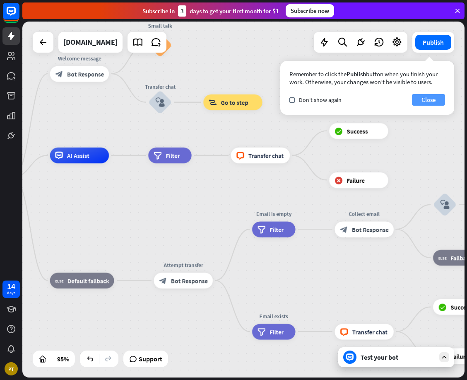
click at [424, 98] on button "Close" at bounding box center [428, 100] width 33 height 12
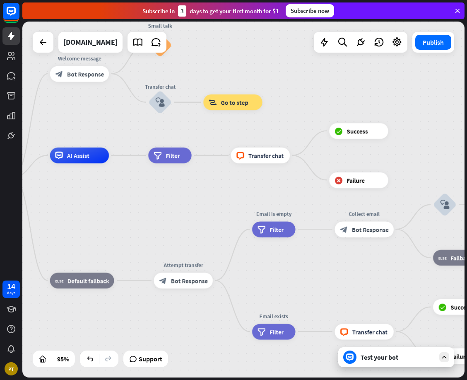
click at [264, 71] on div "home_2 Start point Welcome message block_bot_response Bot Response Small talk b…" at bounding box center [243, 200] width 443 height 356
